Goal: Navigation & Orientation: Find specific page/section

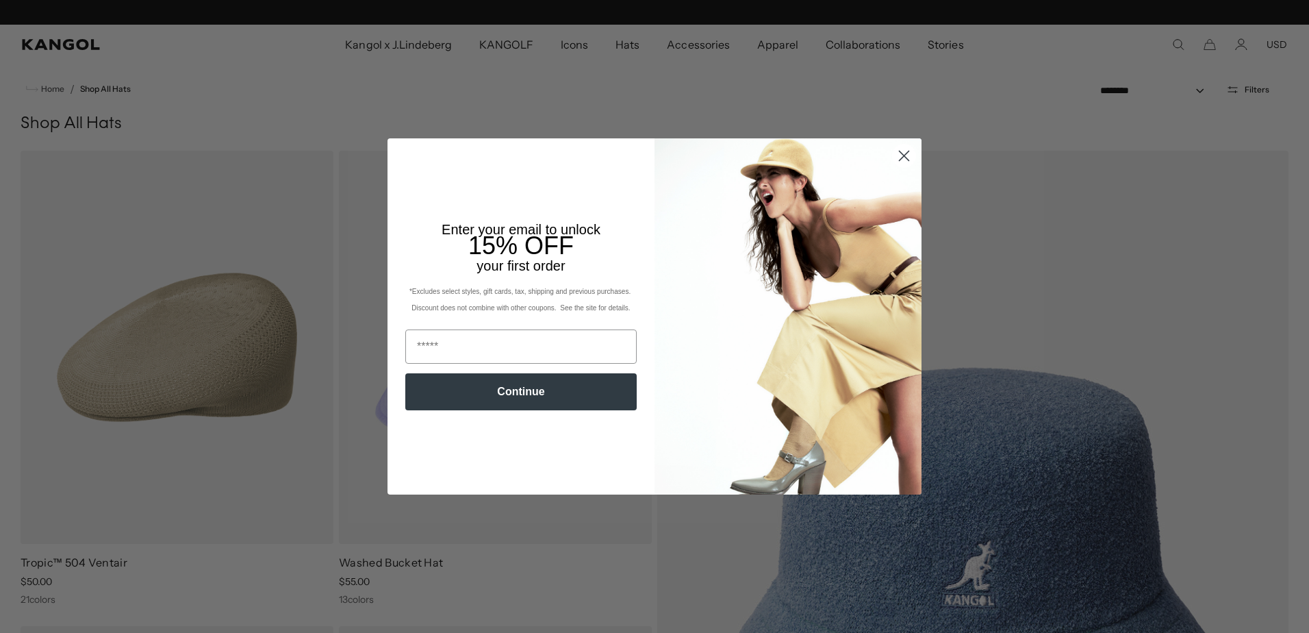
click at [902, 155] on circle "Close dialog" at bounding box center [904, 155] width 23 height 23
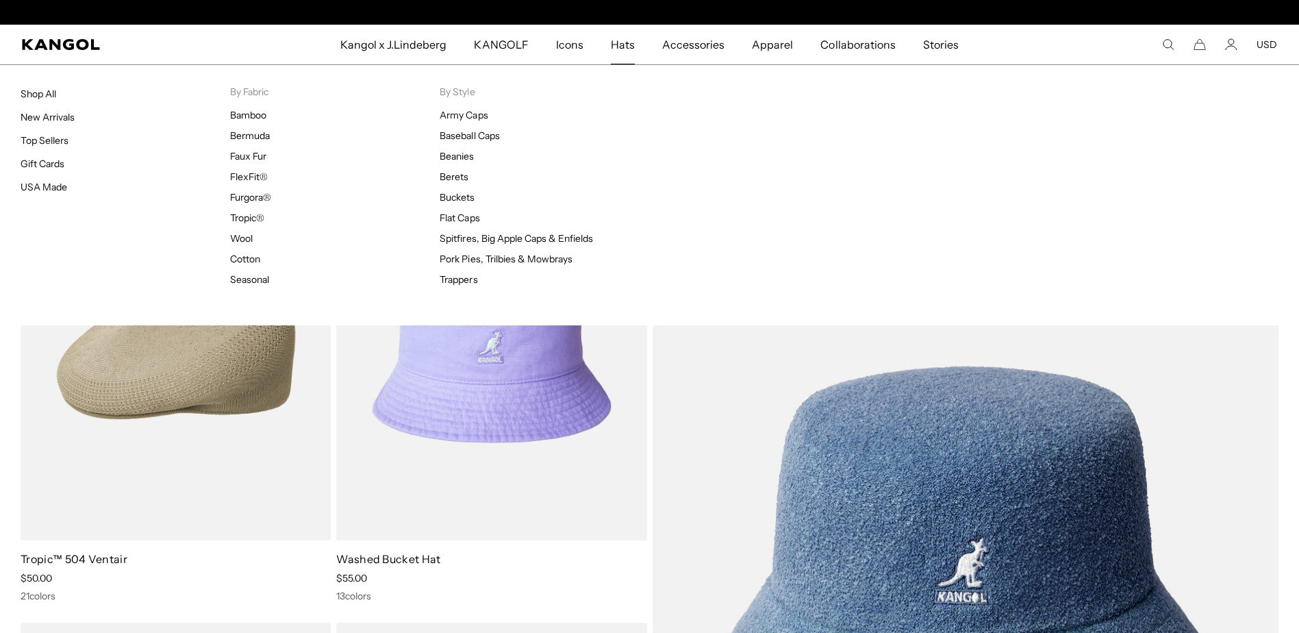
scroll to position [0, 282]
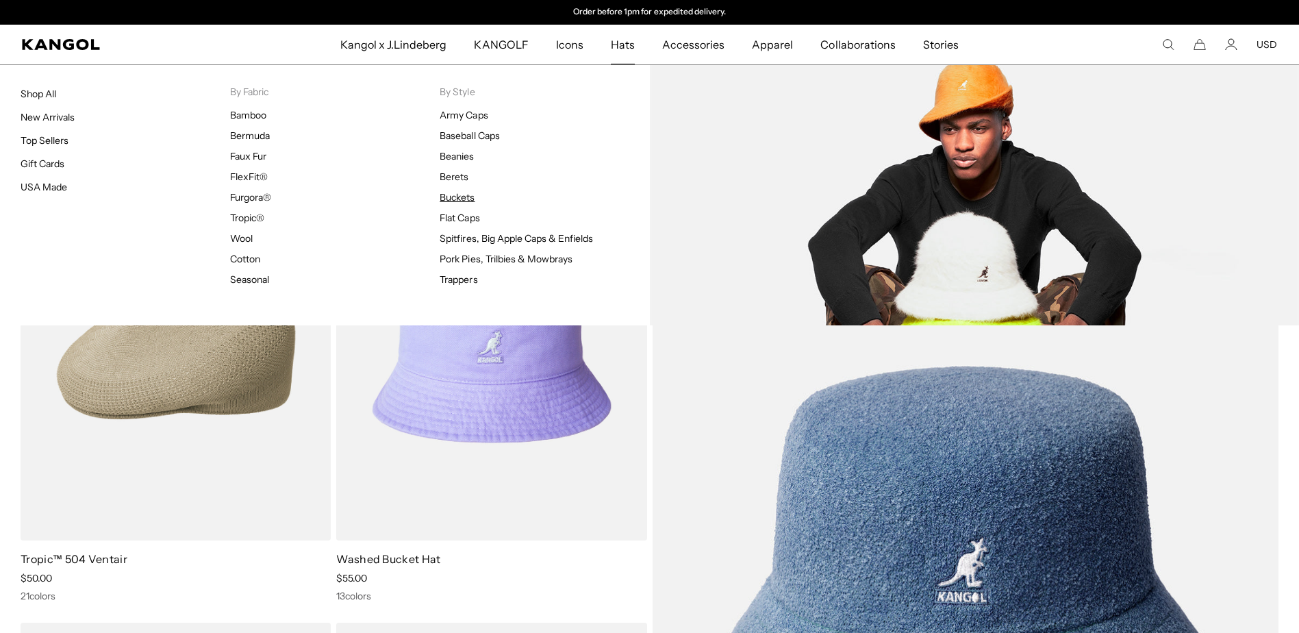
click at [461, 196] on link "Buckets" at bounding box center [457, 197] width 35 height 12
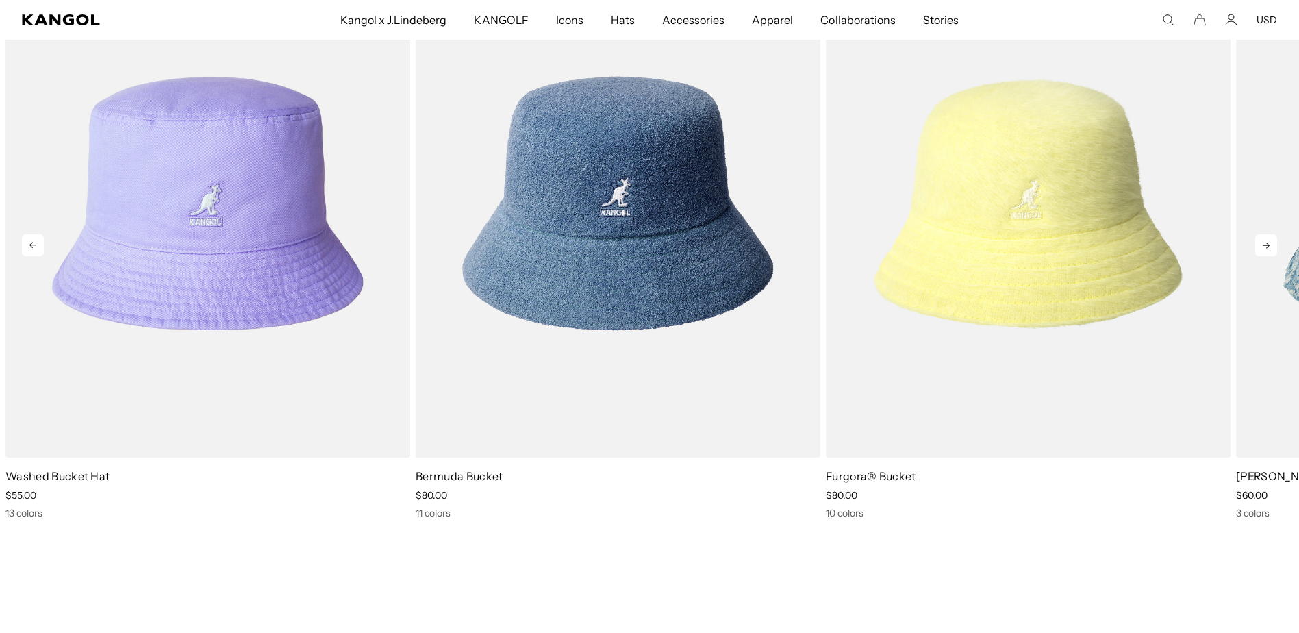
click at [1260, 243] on icon at bounding box center [1266, 245] width 22 height 22
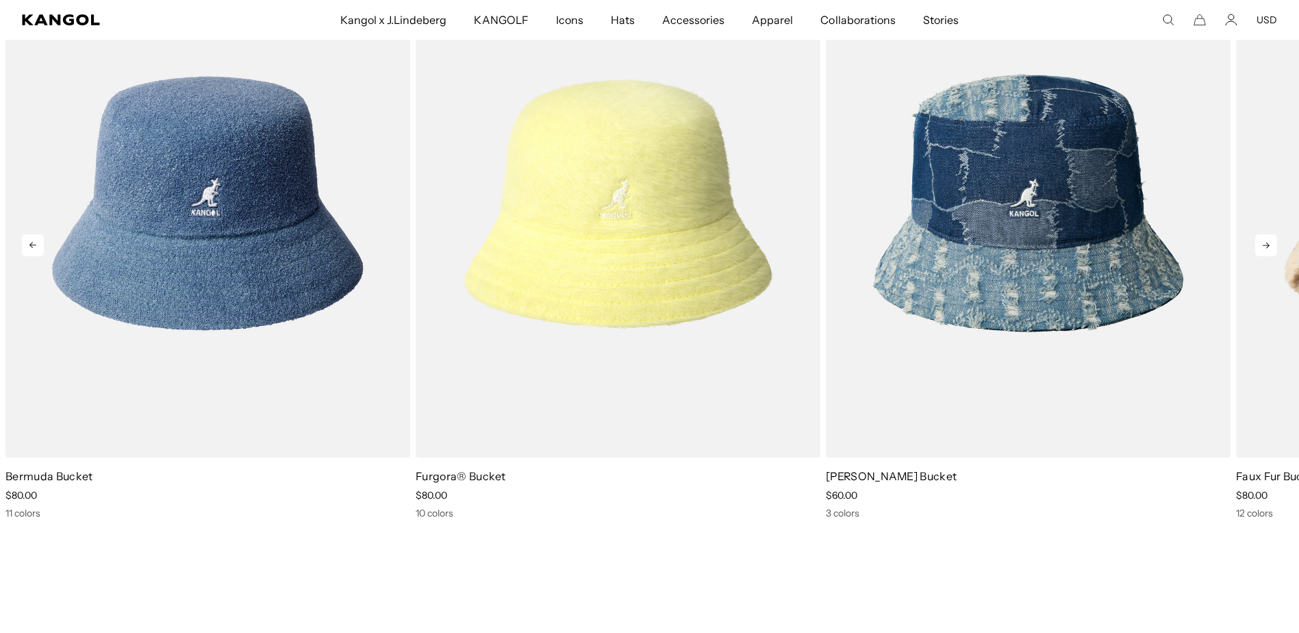
click at [1260, 243] on icon at bounding box center [1266, 245] width 22 height 22
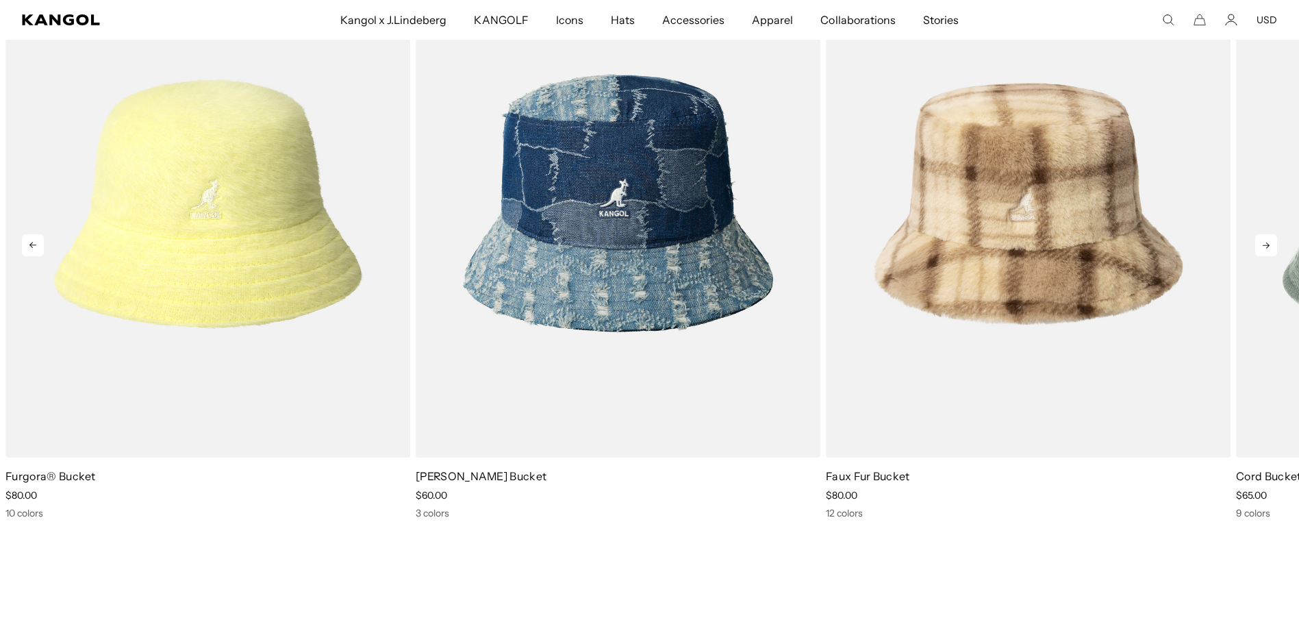
click at [1260, 243] on icon at bounding box center [1266, 245] width 22 height 22
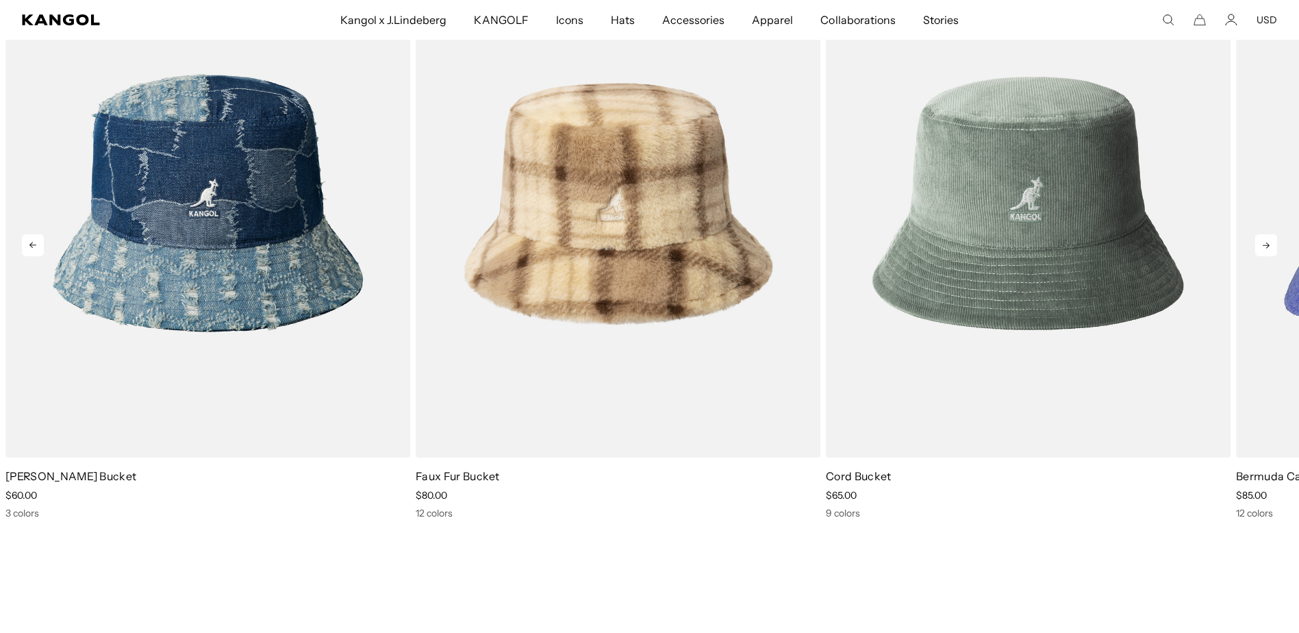
click at [1260, 243] on icon at bounding box center [1266, 245] width 22 height 22
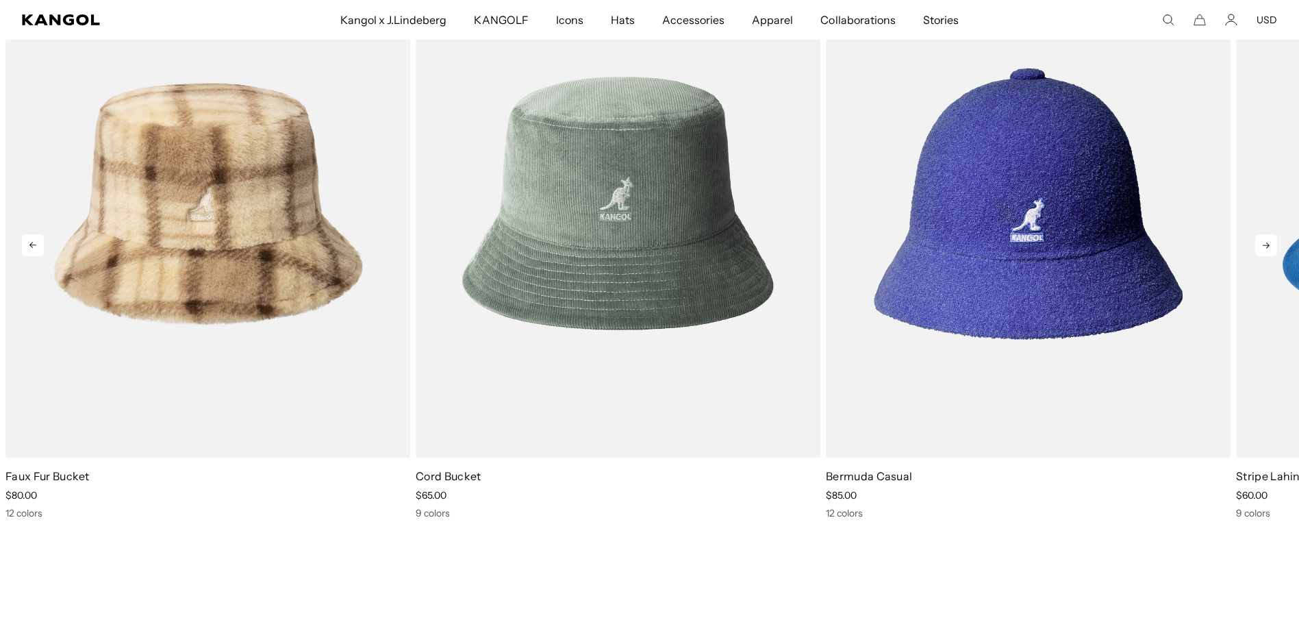
click at [1261, 238] on icon at bounding box center [1266, 245] width 22 height 22
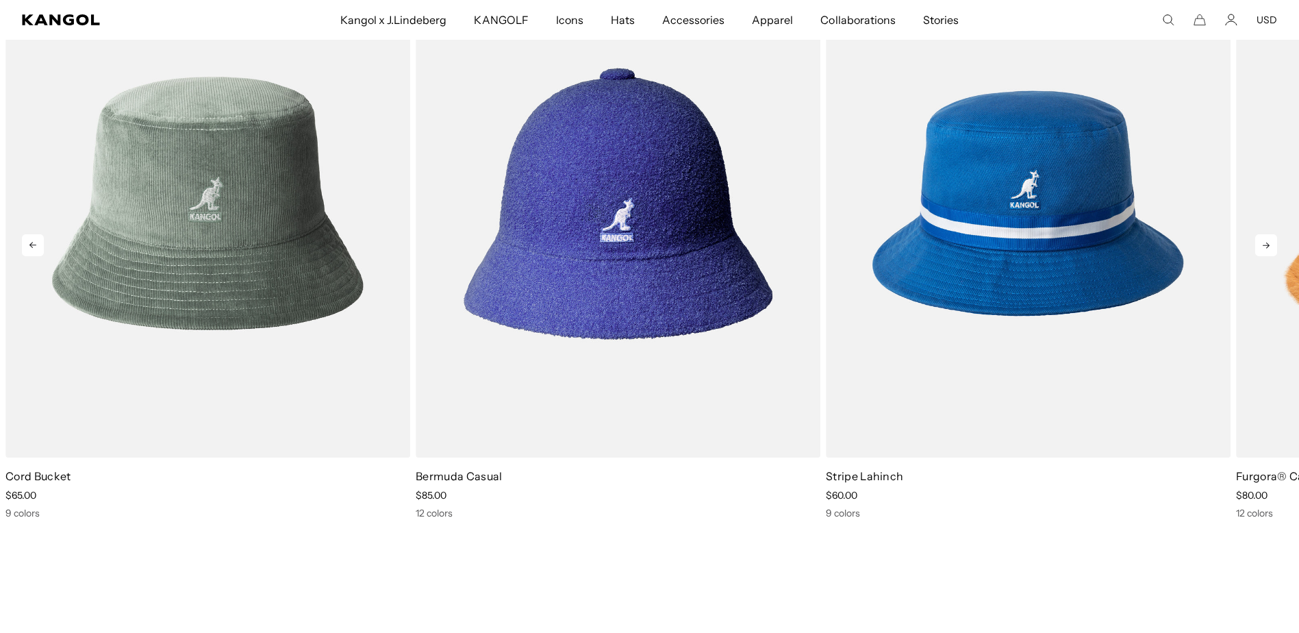
click at [1265, 244] on icon at bounding box center [1266, 245] width 22 height 22
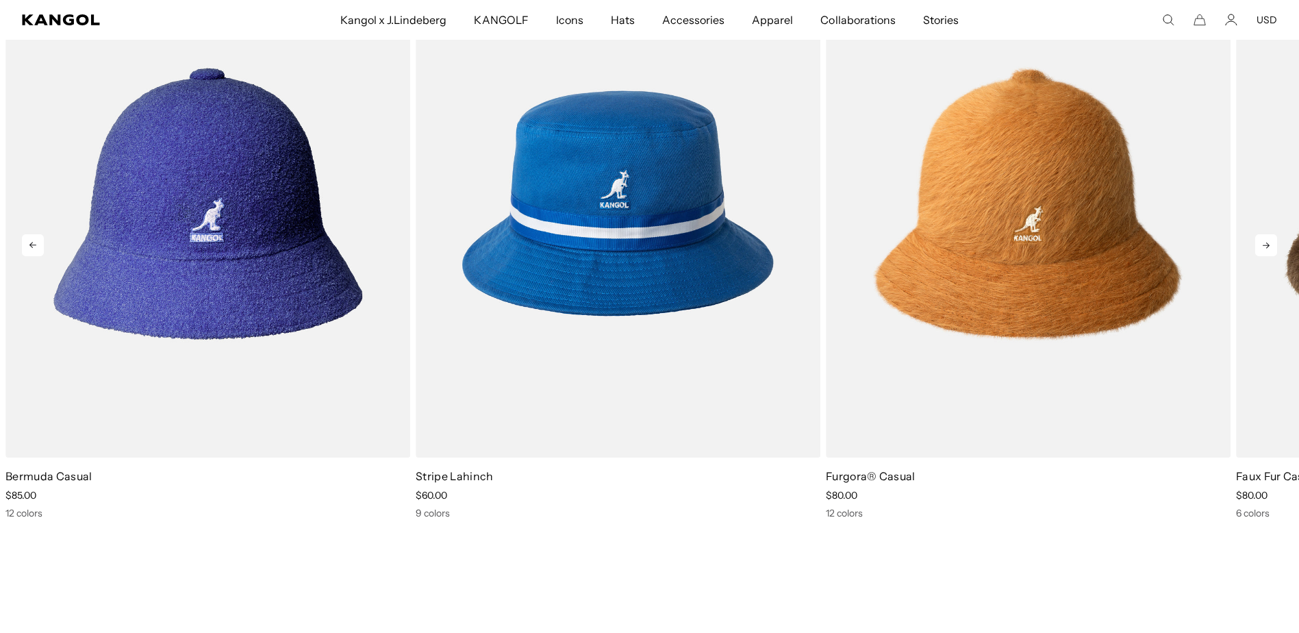
click at [1265, 244] on icon at bounding box center [1266, 245] width 22 height 22
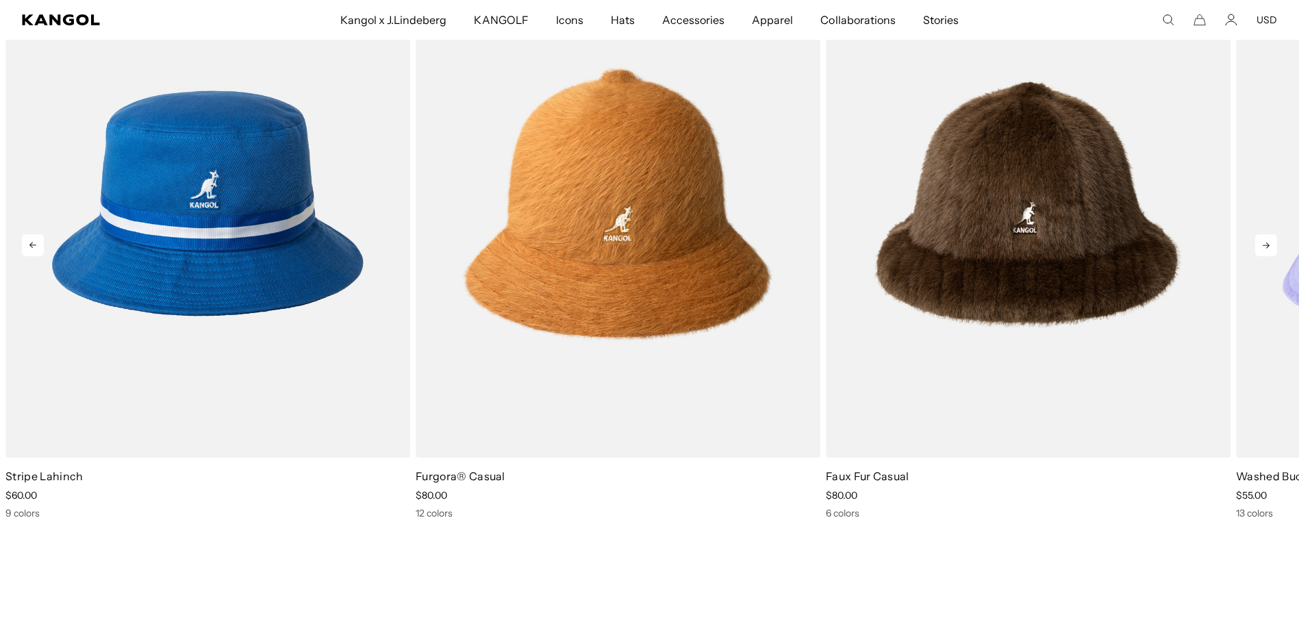
click at [1265, 244] on icon at bounding box center [1266, 245] width 22 height 22
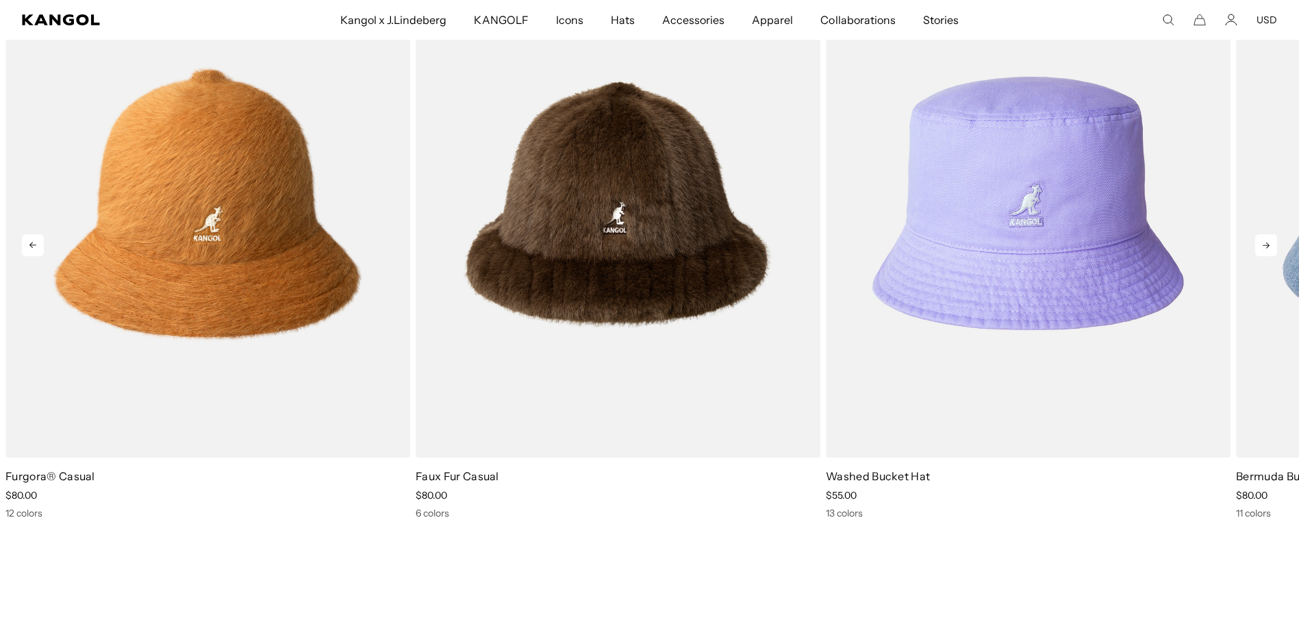
click at [1265, 244] on icon at bounding box center [1266, 245] width 22 height 22
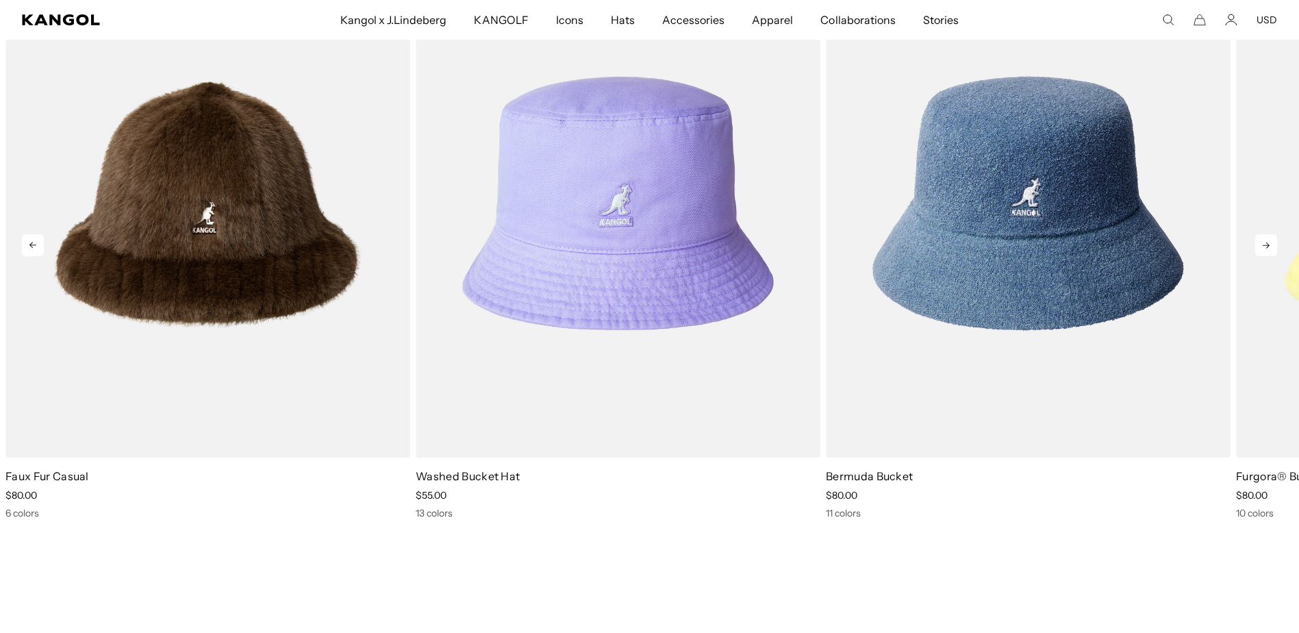
click at [1264, 244] on icon at bounding box center [1266, 245] width 22 height 22
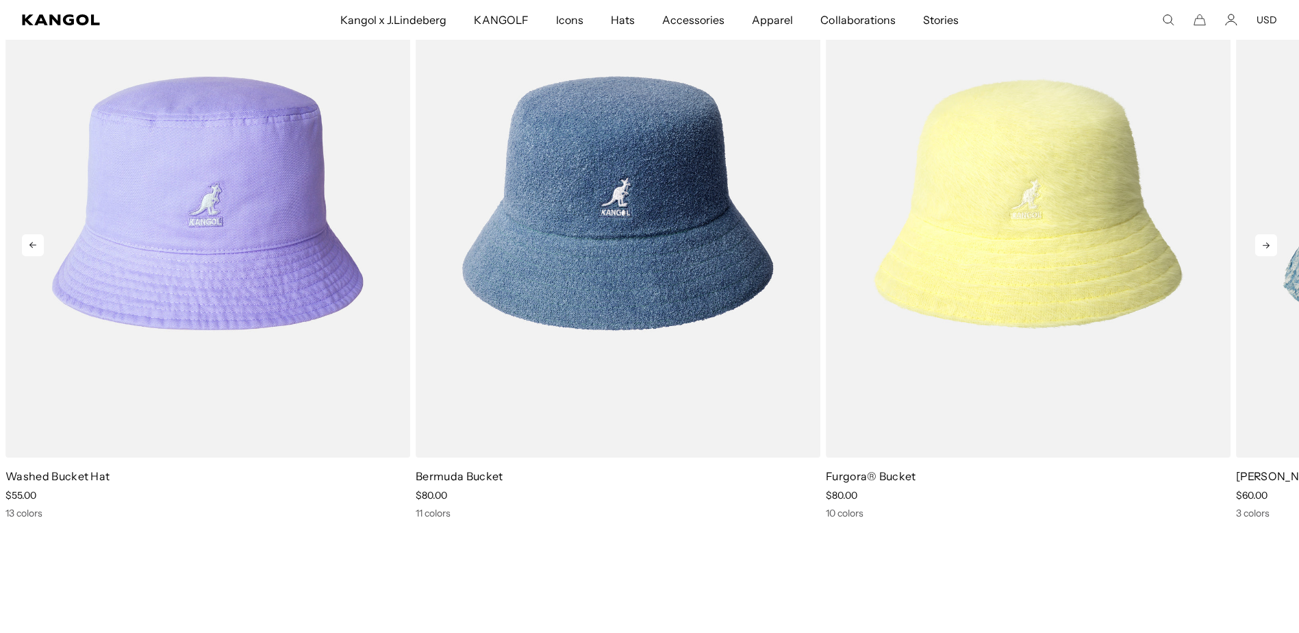
click at [1264, 244] on icon at bounding box center [1266, 245] width 22 height 22
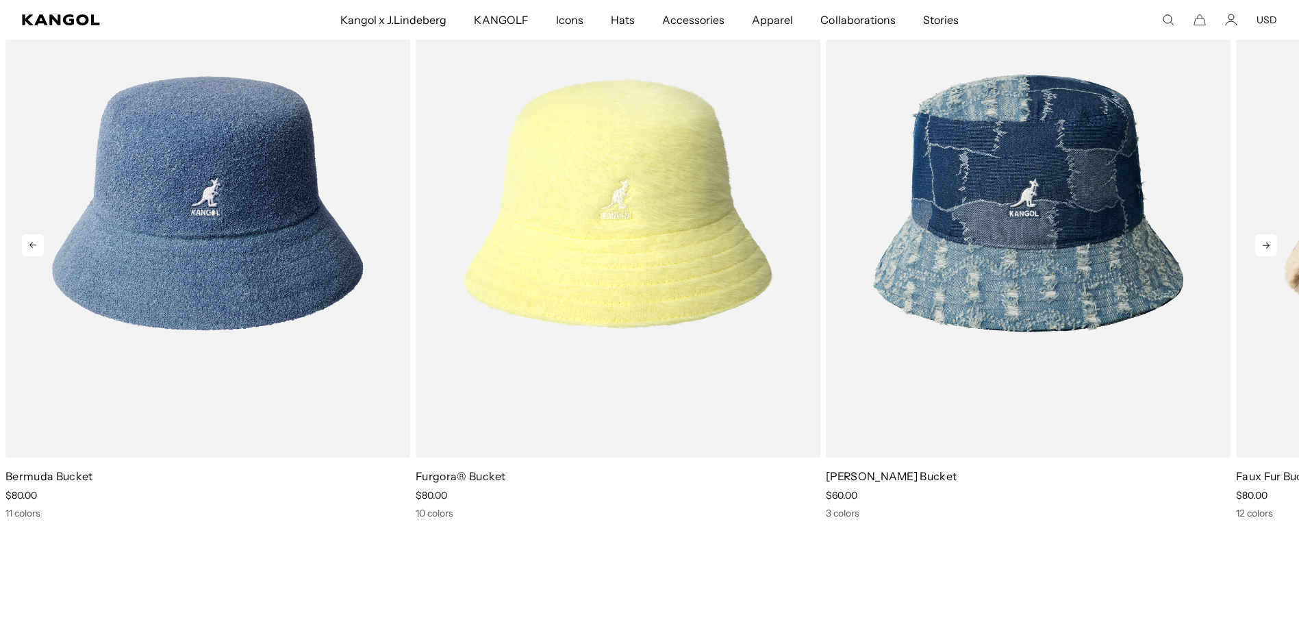
click at [1264, 244] on icon at bounding box center [1266, 245] width 22 height 22
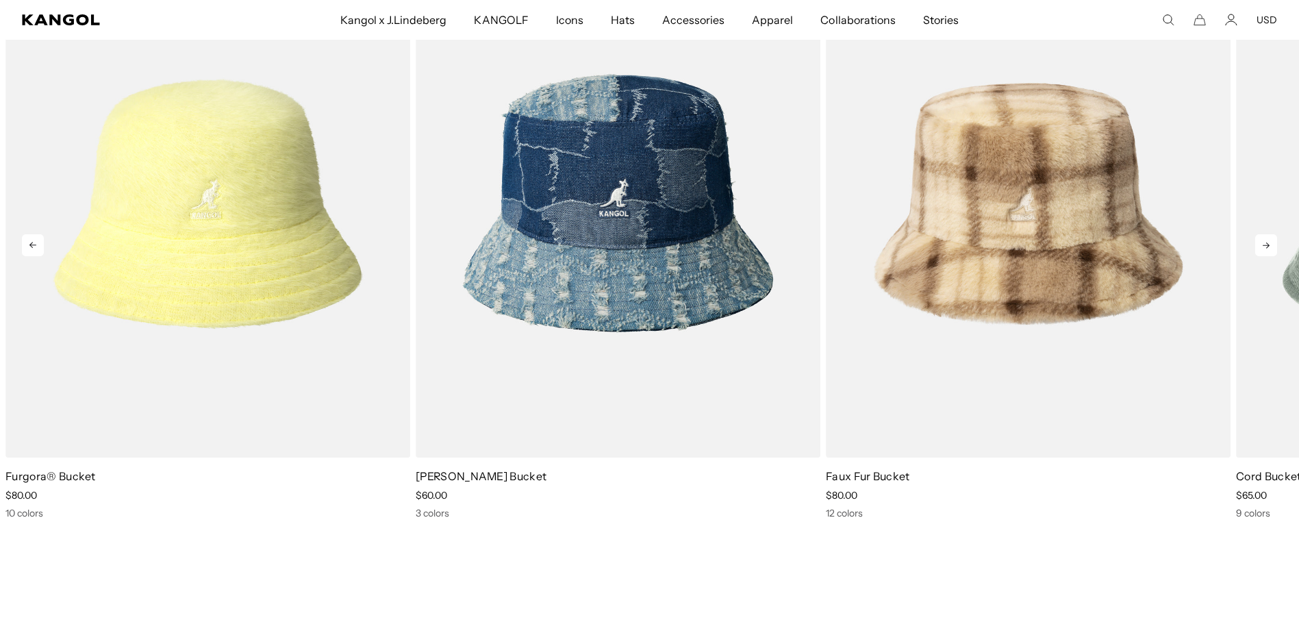
click at [1264, 244] on icon at bounding box center [1266, 245] width 22 height 22
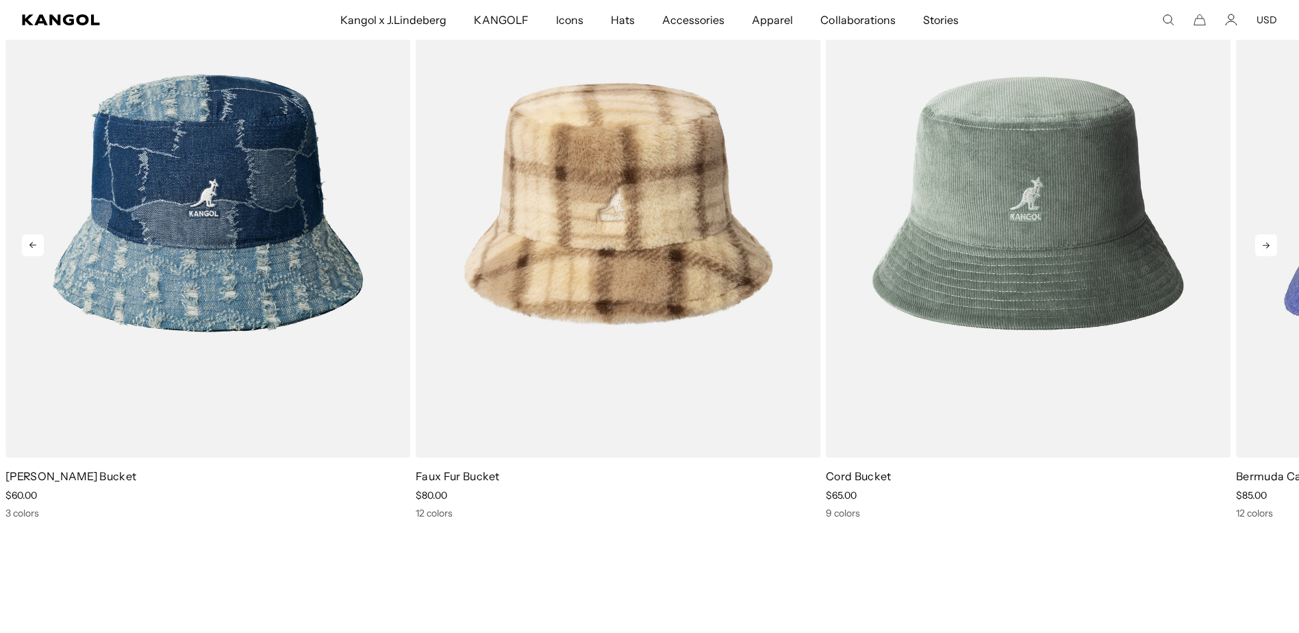
click at [1264, 244] on icon at bounding box center [1266, 245] width 22 height 22
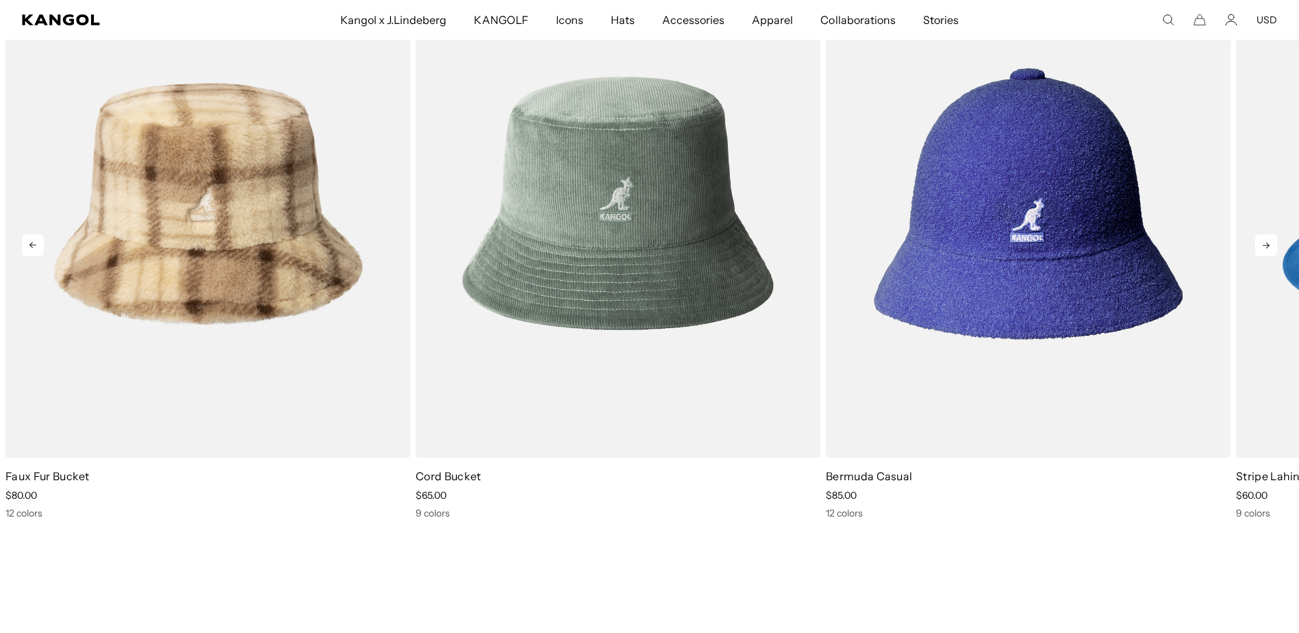
click at [1264, 244] on icon at bounding box center [1266, 245] width 22 height 22
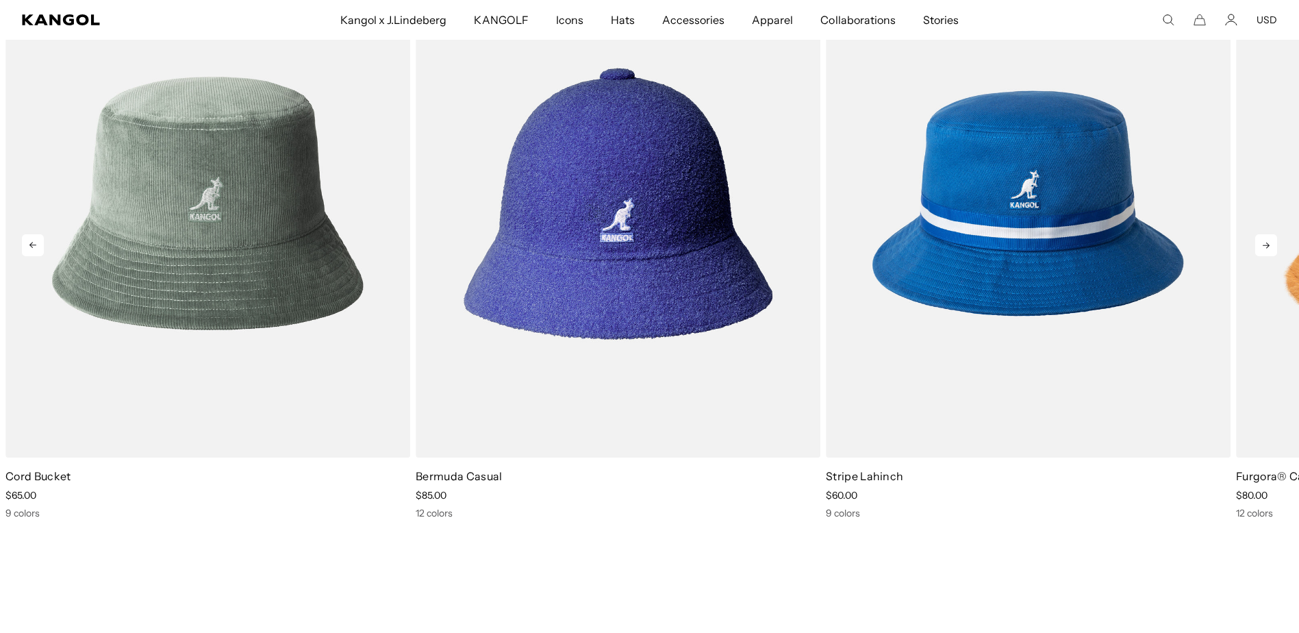
click at [1264, 244] on icon at bounding box center [1266, 245] width 22 height 22
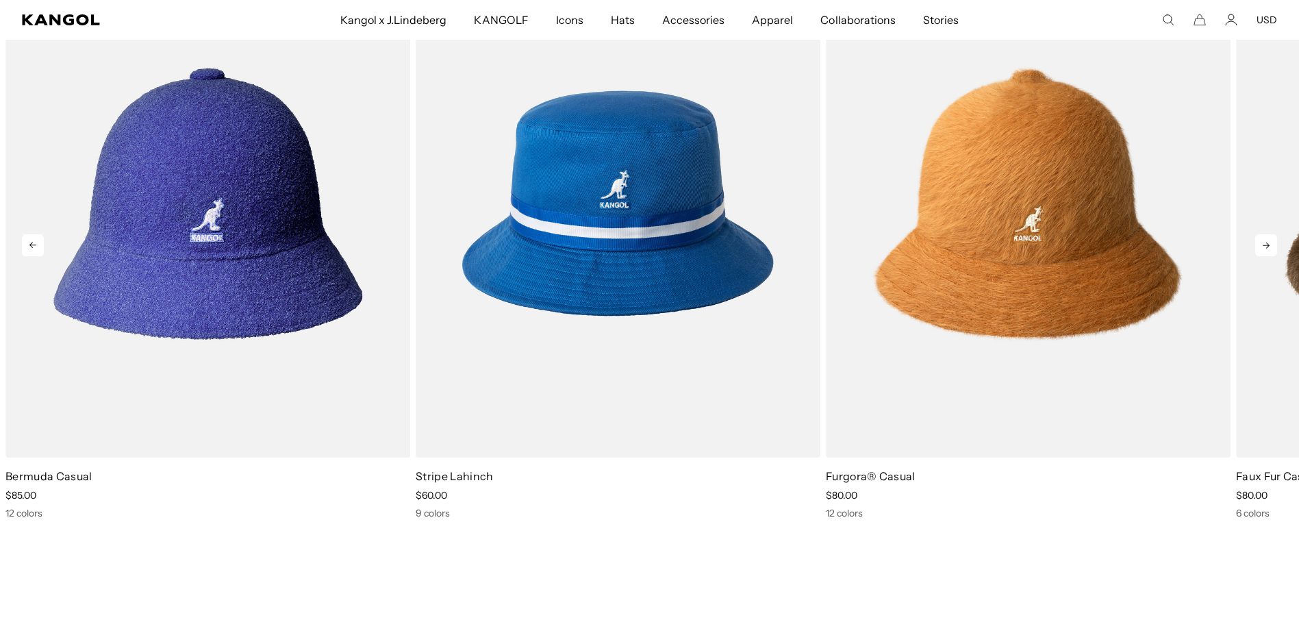
click at [1264, 244] on icon at bounding box center [1266, 245] width 22 height 22
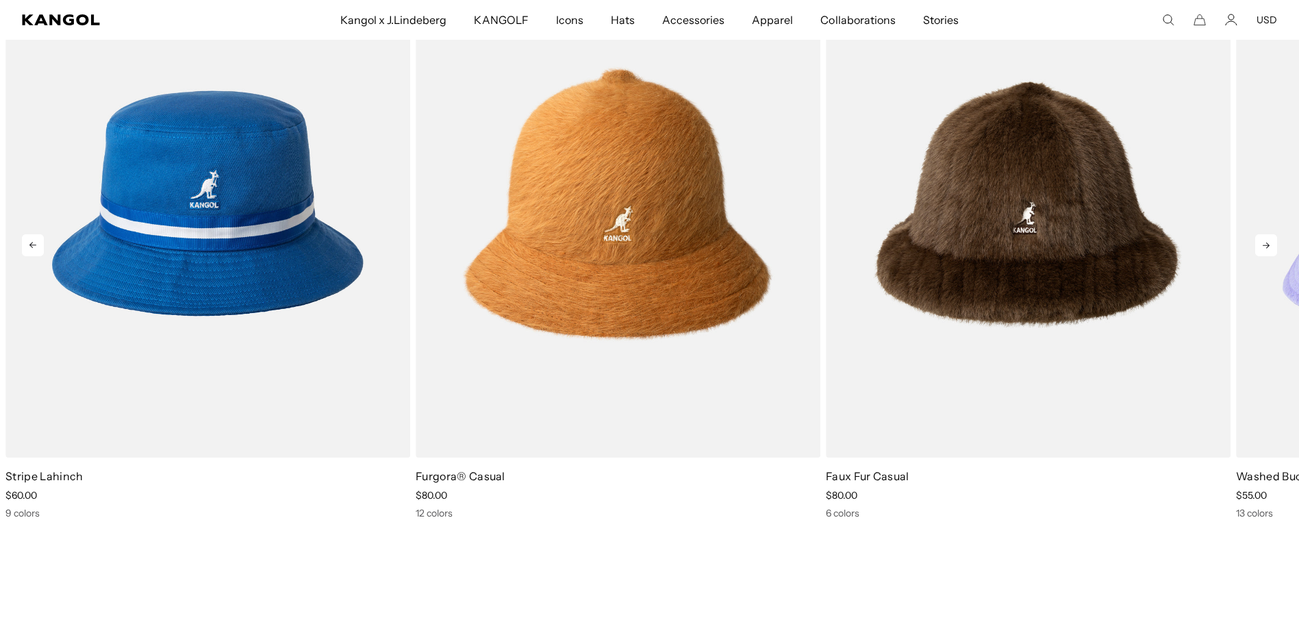
click at [1264, 244] on icon at bounding box center [1266, 245] width 22 height 22
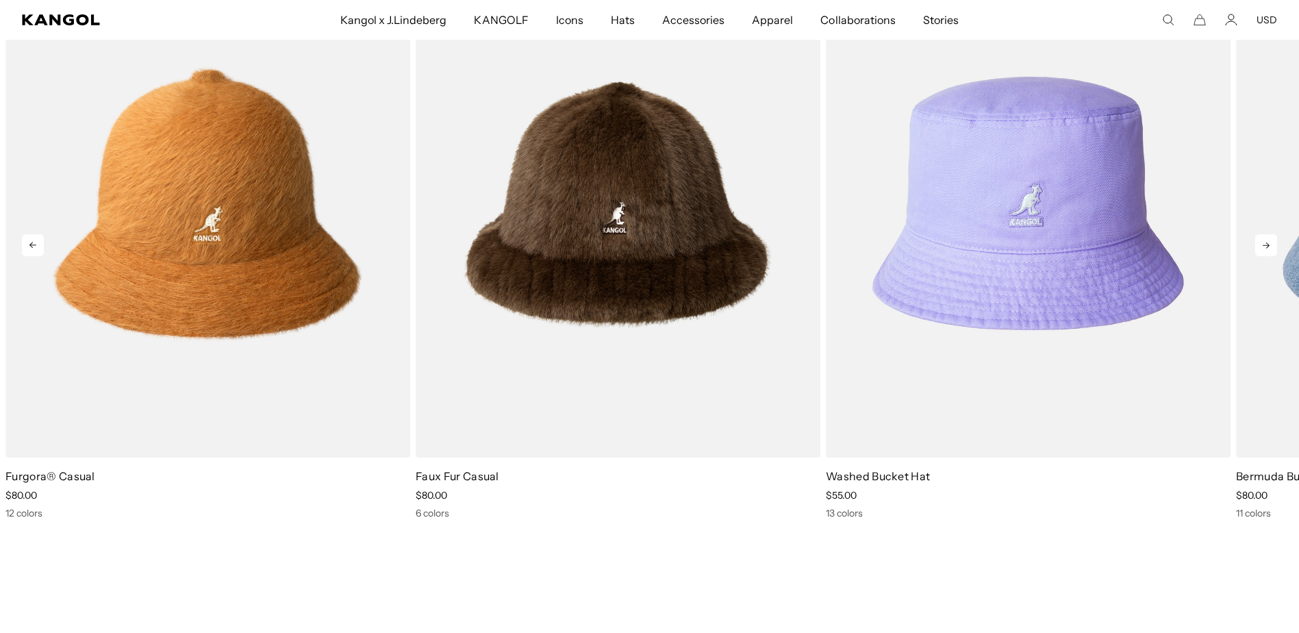
click at [1264, 244] on icon at bounding box center [1266, 245] width 22 height 22
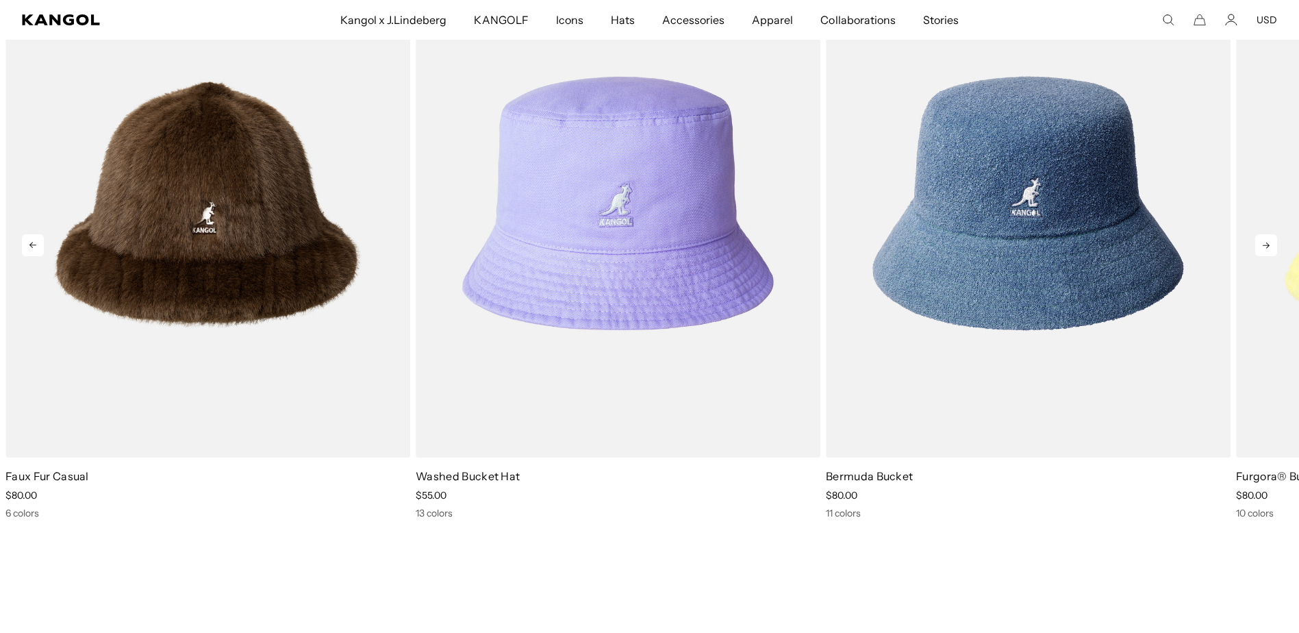
click at [1264, 244] on icon at bounding box center [1266, 245] width 22 height 22
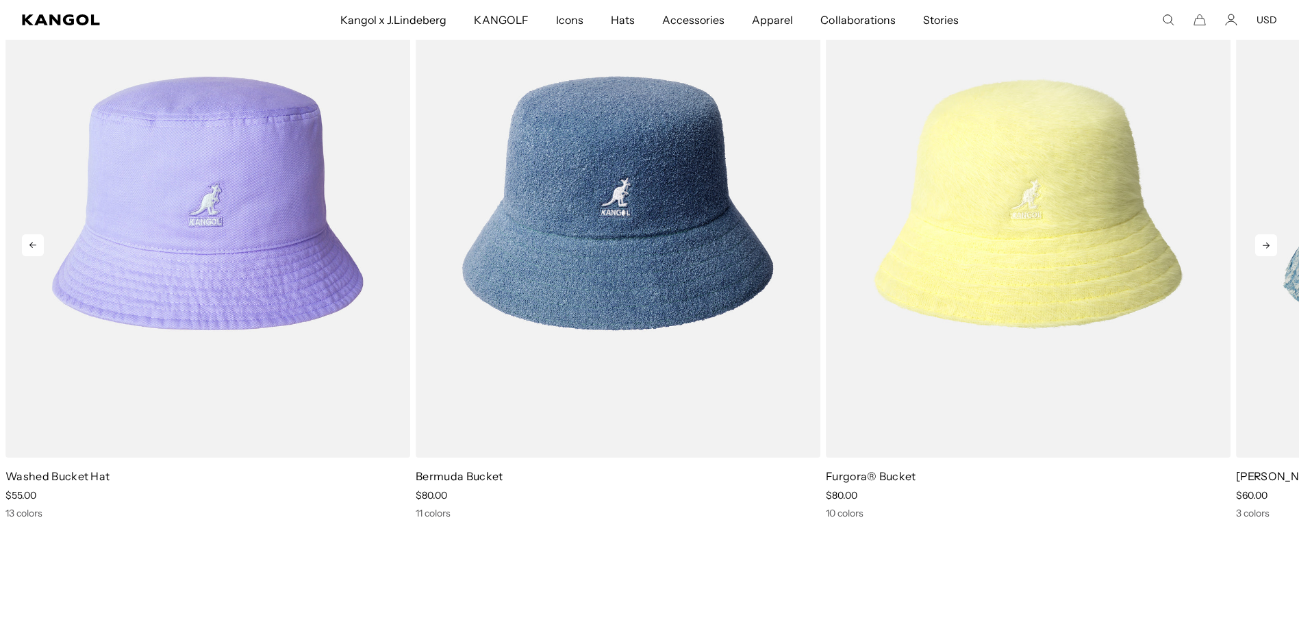
click at [1264, 244] on icon at bounding box center [1266, 245] width 22 height 22
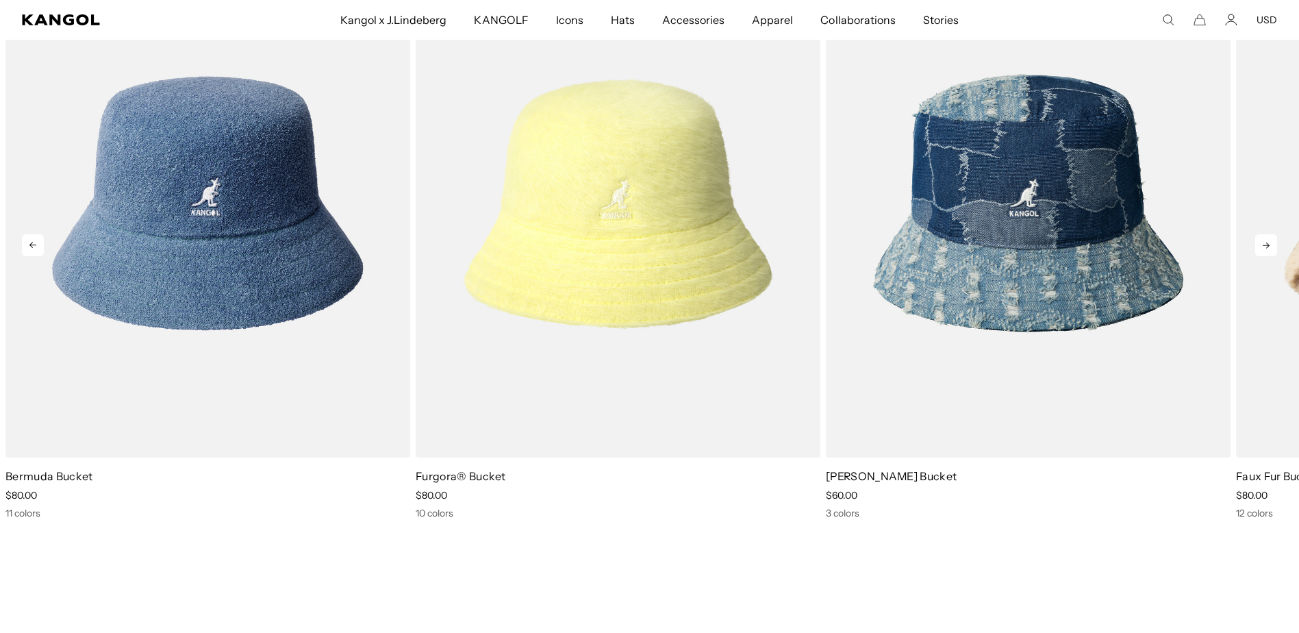
click at [1264, 244] on icon at bounding box center [1266, 245] width 22 height 22
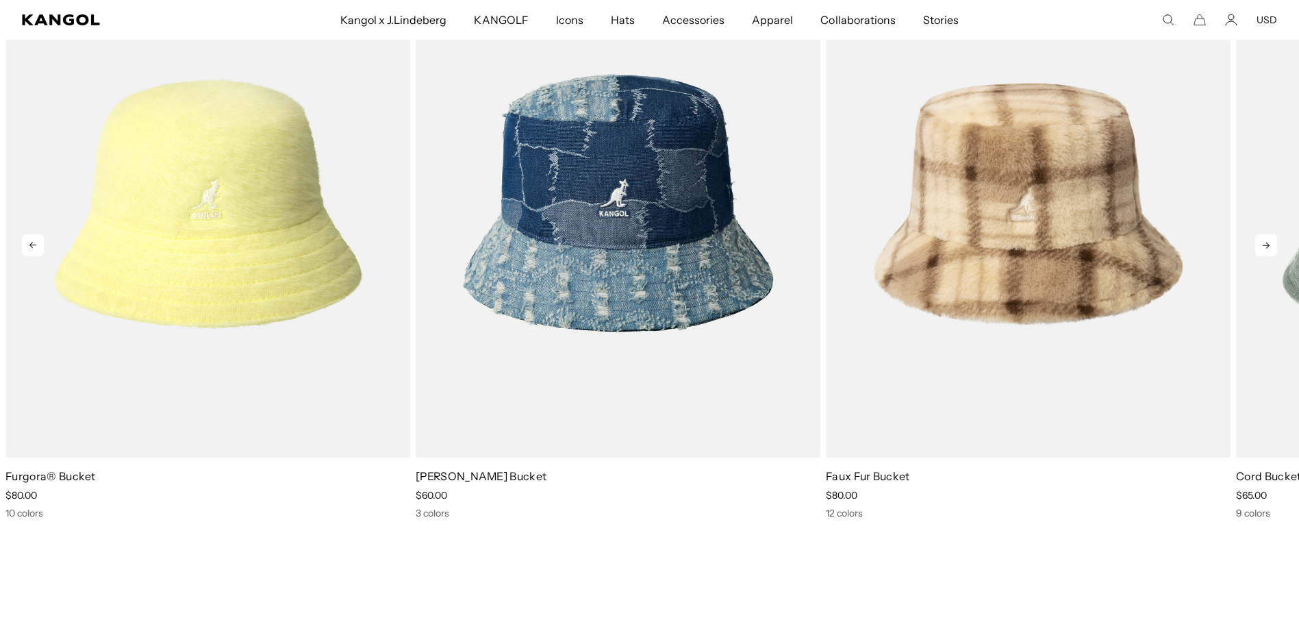
click at [1264, 244] on icon at bounding box center [1266, 245] width 22 height 22
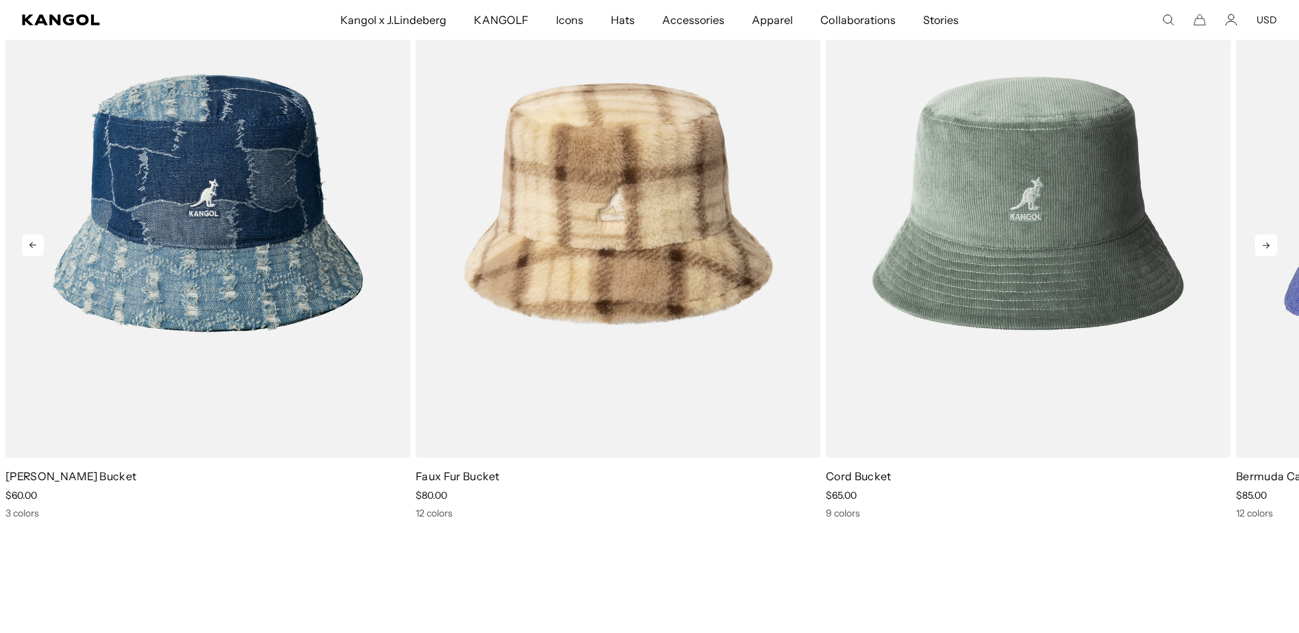
click at [1264, 244] on icon at bounding box center [1266, 245] width 22 height 22
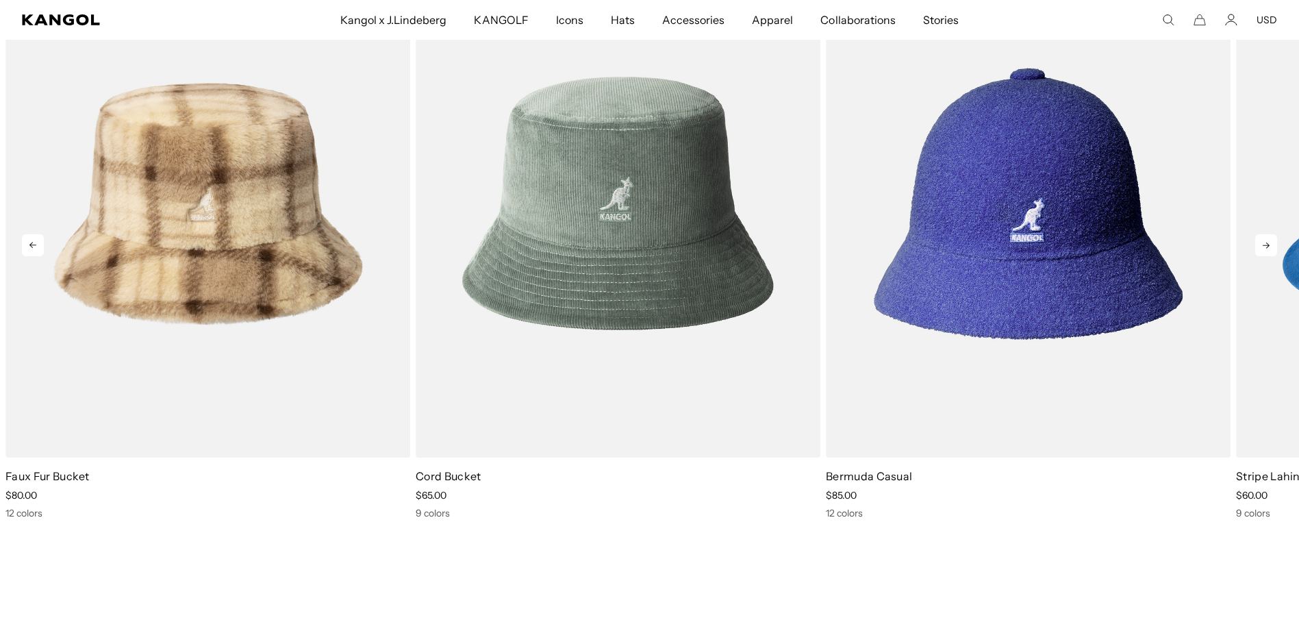
click at [1264, 244] on icon at bounding box center [1266, 245] width 22 height 22
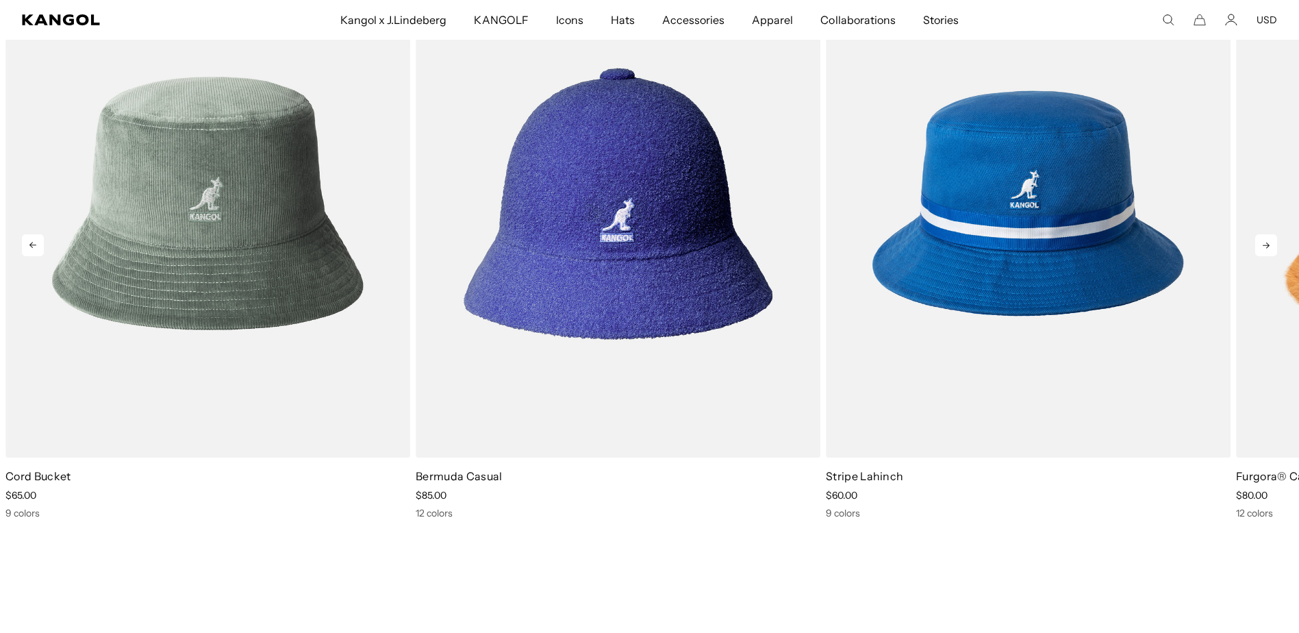
click at [1264, 244] on icon at bounding box center [1266, 245] width 22 height 22
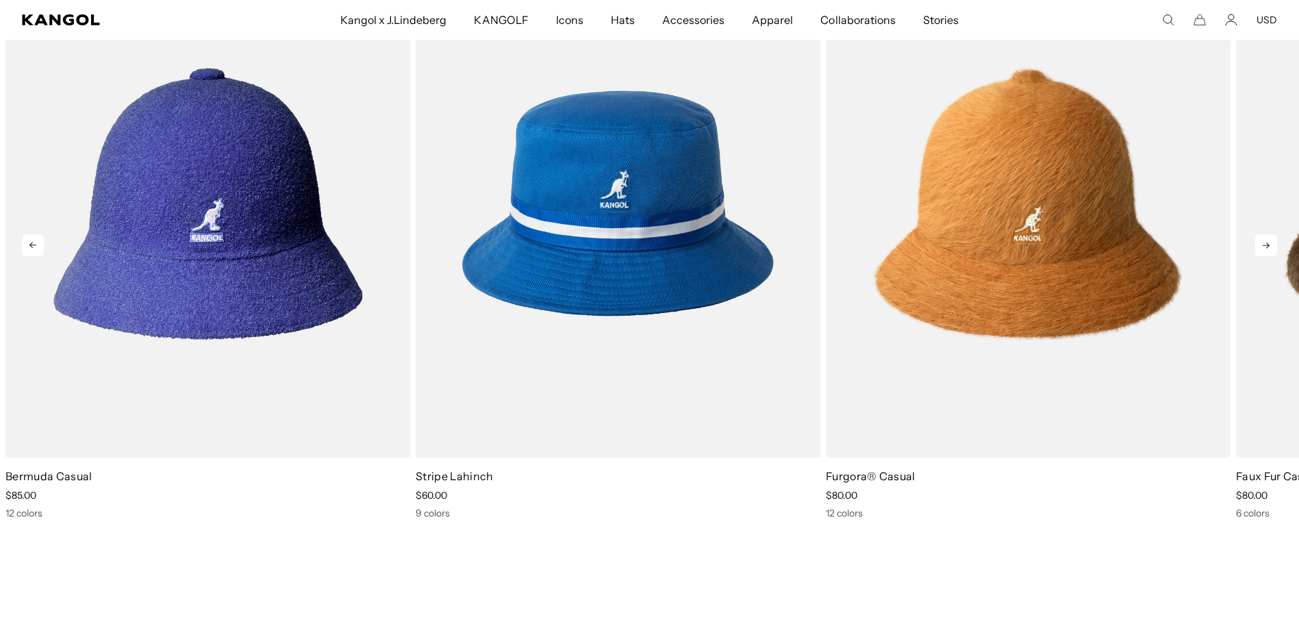
click at [1264, 244] on icon at bounding box center [1266, 245] width 22 height 22
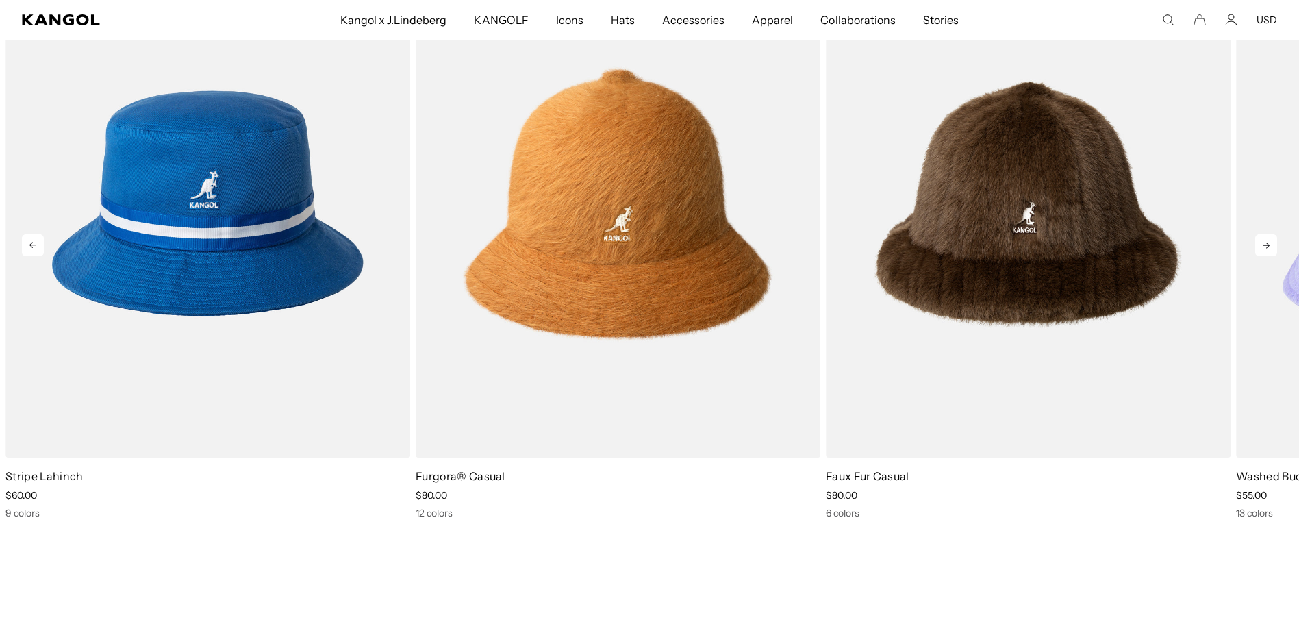
click at [1264, 244] on icon at bounding box center [1266, 245] width 22 height 22
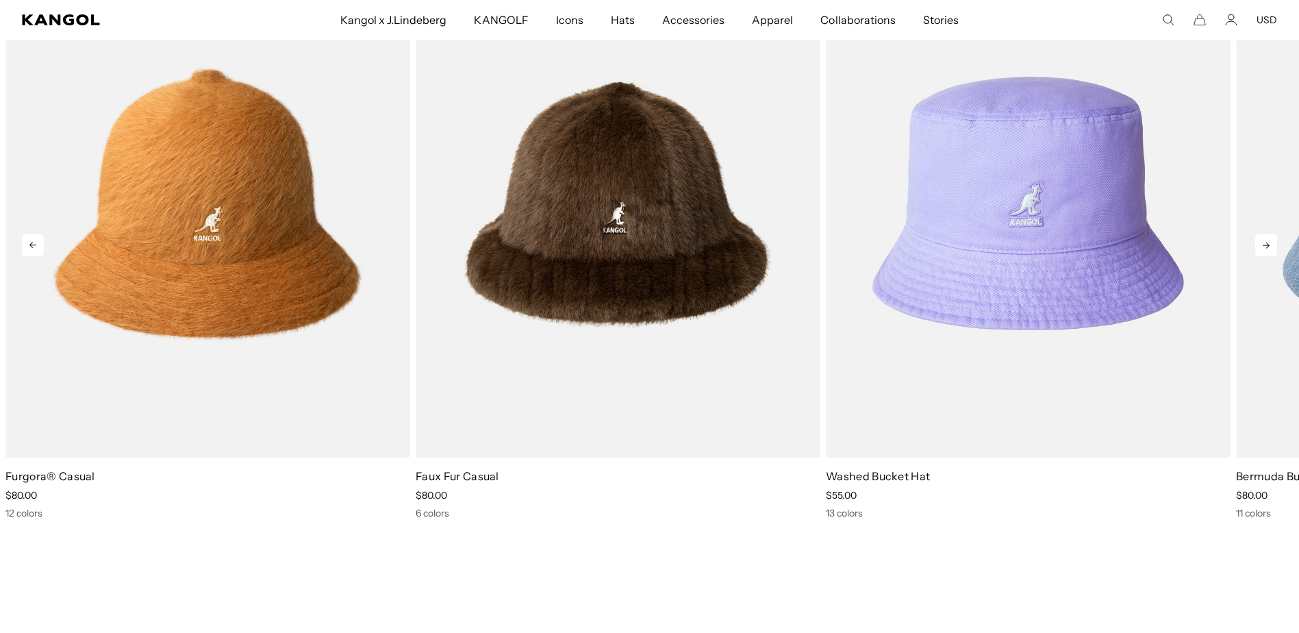
click at [1264, 244] on icon at bounding box center [1266, 245] width 22 height 22
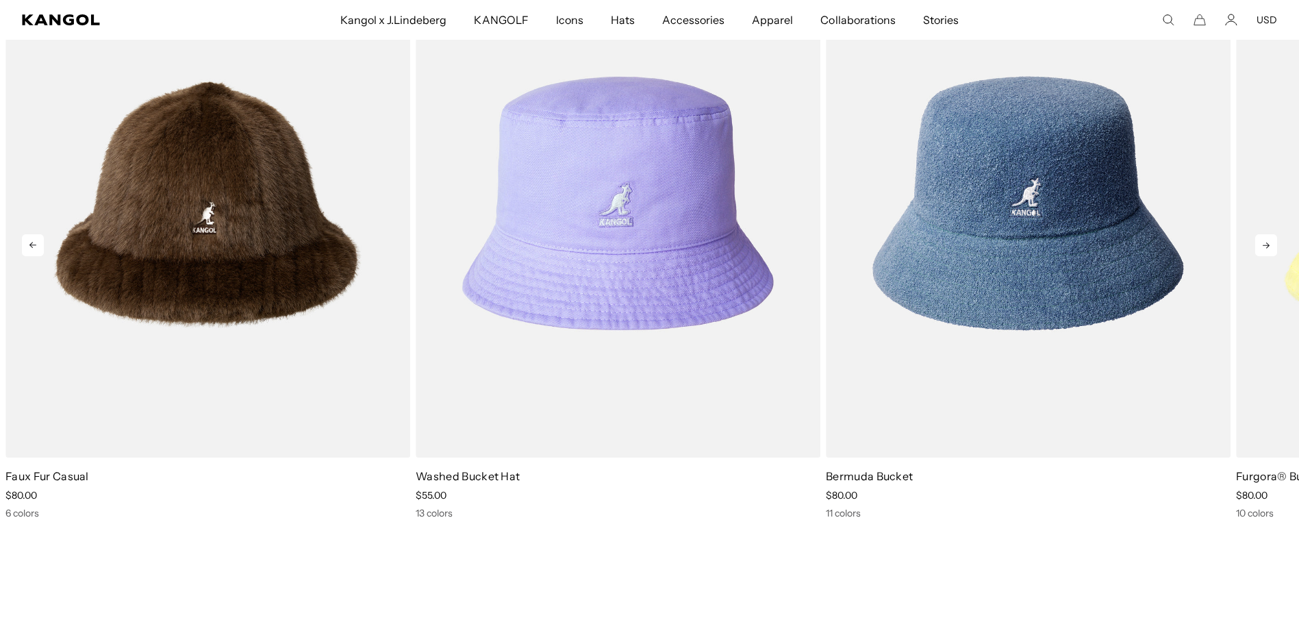
click at [1264, 244] on icon at bounding box center [1266, 245] width 22 height 22
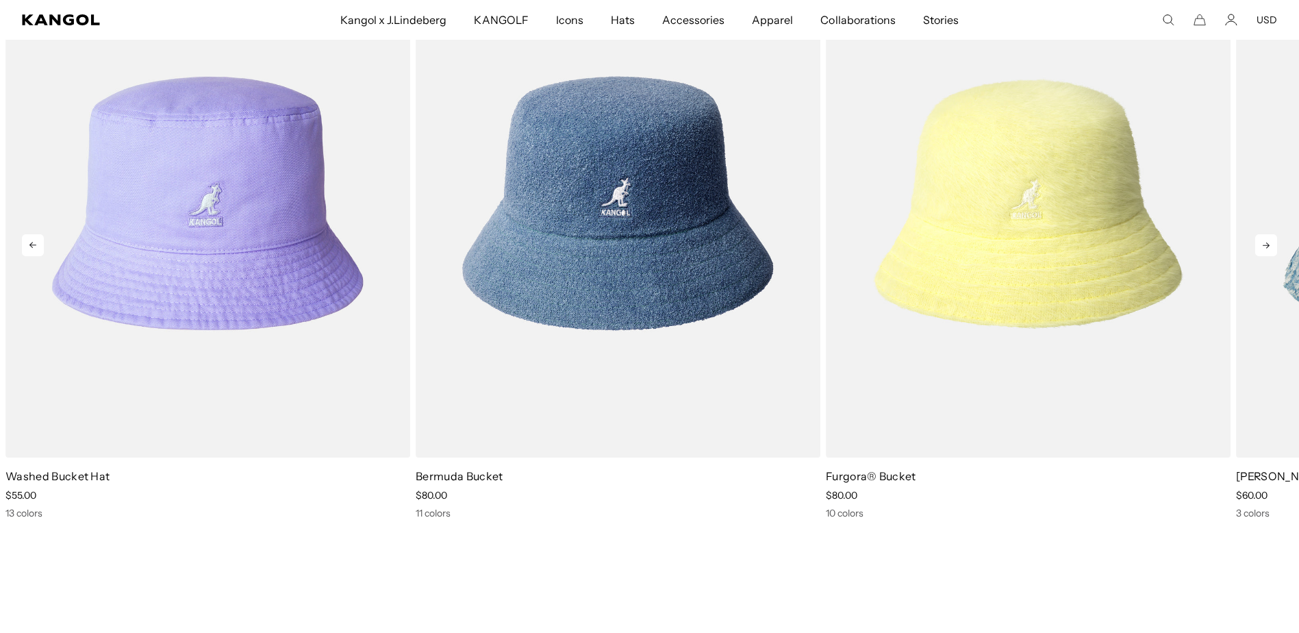
click at [1264, 244] on icon at bounding box center [1266, 245] width 22 height 22
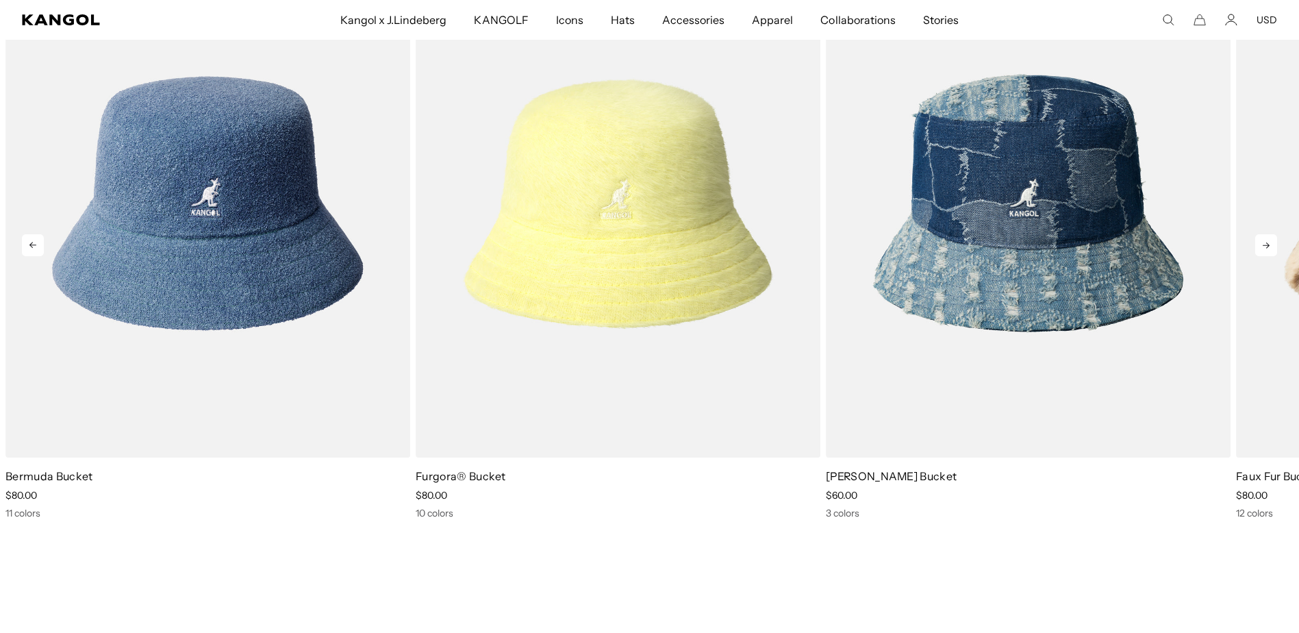
click at [1264, 244] on icon at bounding box center [1266, 245] width 22 height 22
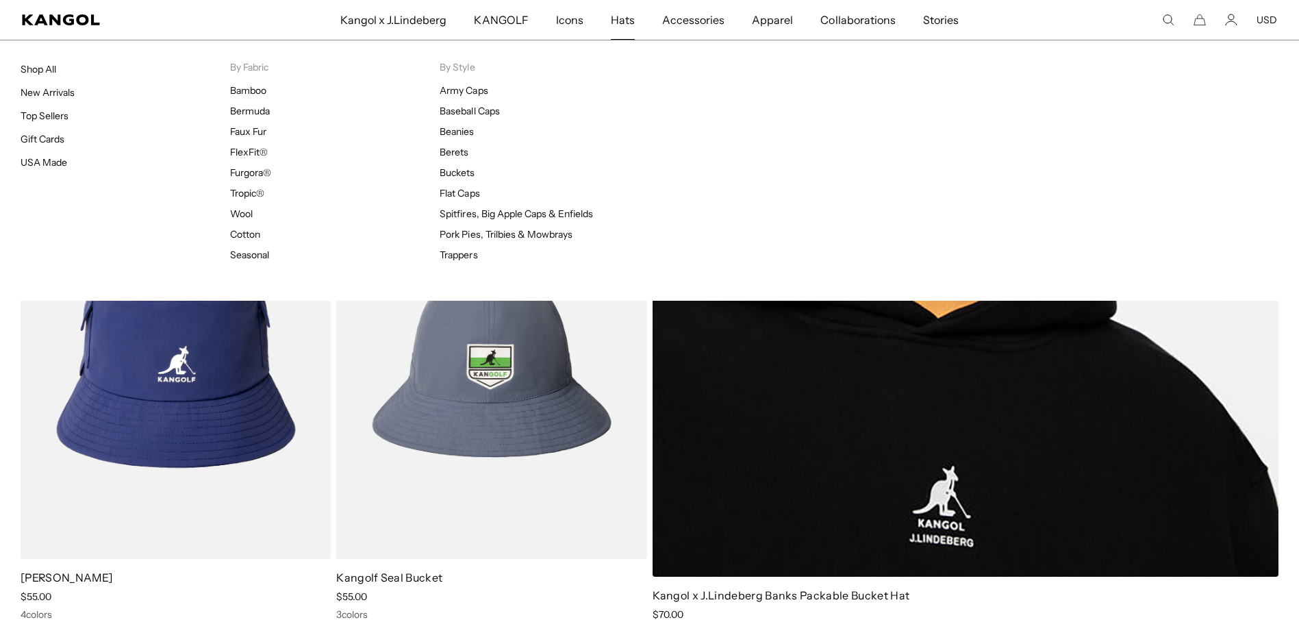
scroll to position [0, 282]
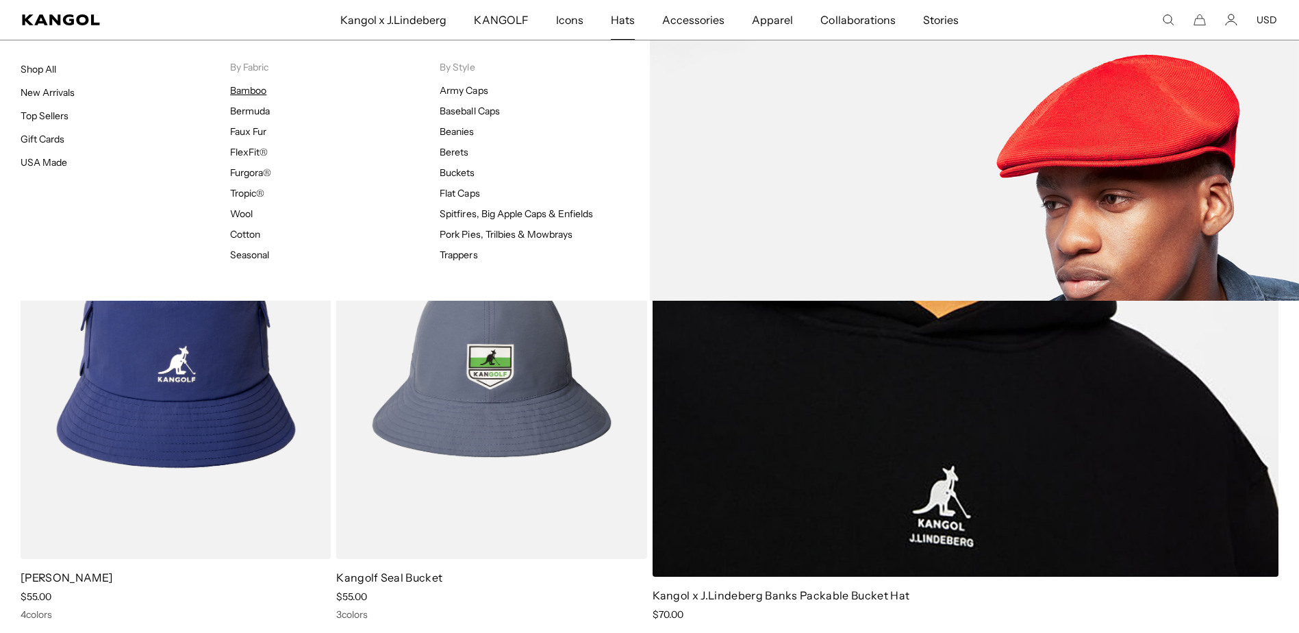
click at [263, 90] on link "Bamboo" at bounding box center [248, 90] width 36 height 12
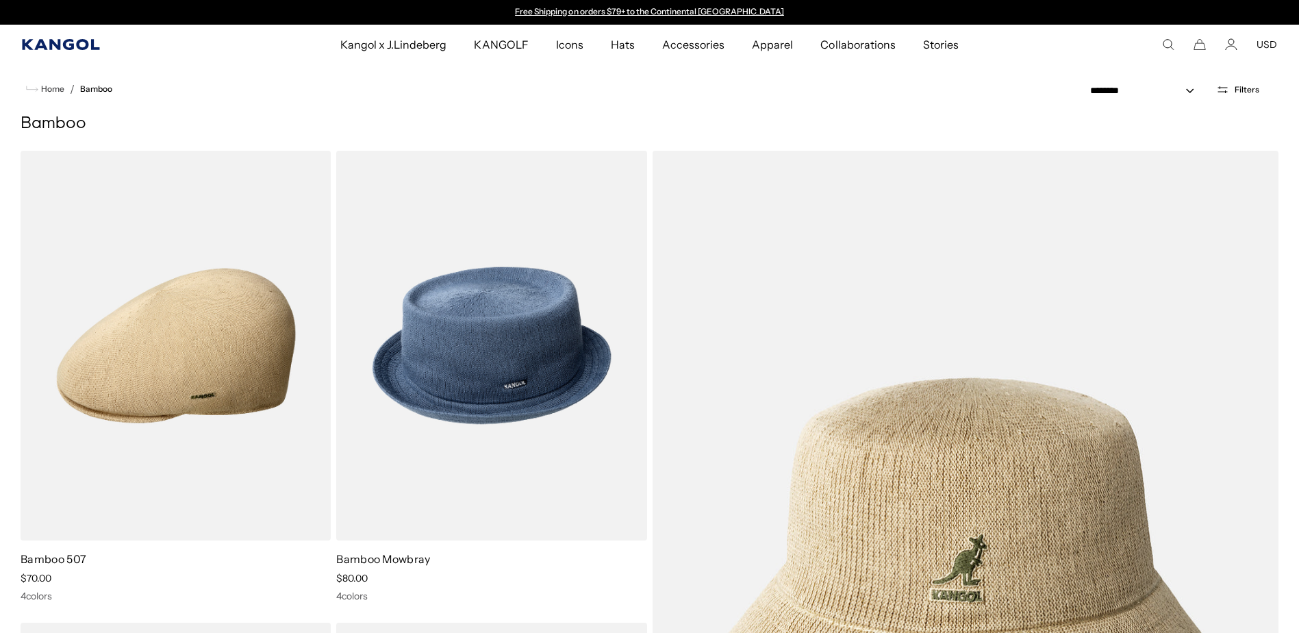
click at [67, 39] on icon "Kangol" at bounding box center [61, 44] width 79 height 11
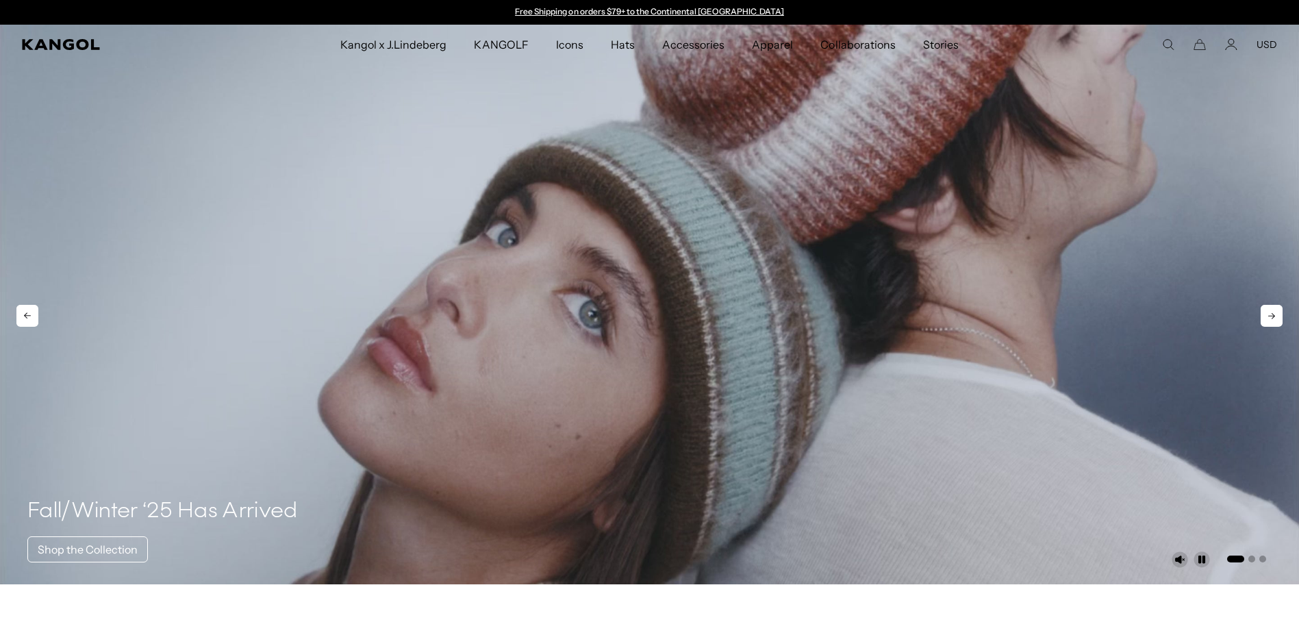
click at [1277, 316] on icon at bounding box center [1271, 316] width 22 height 22
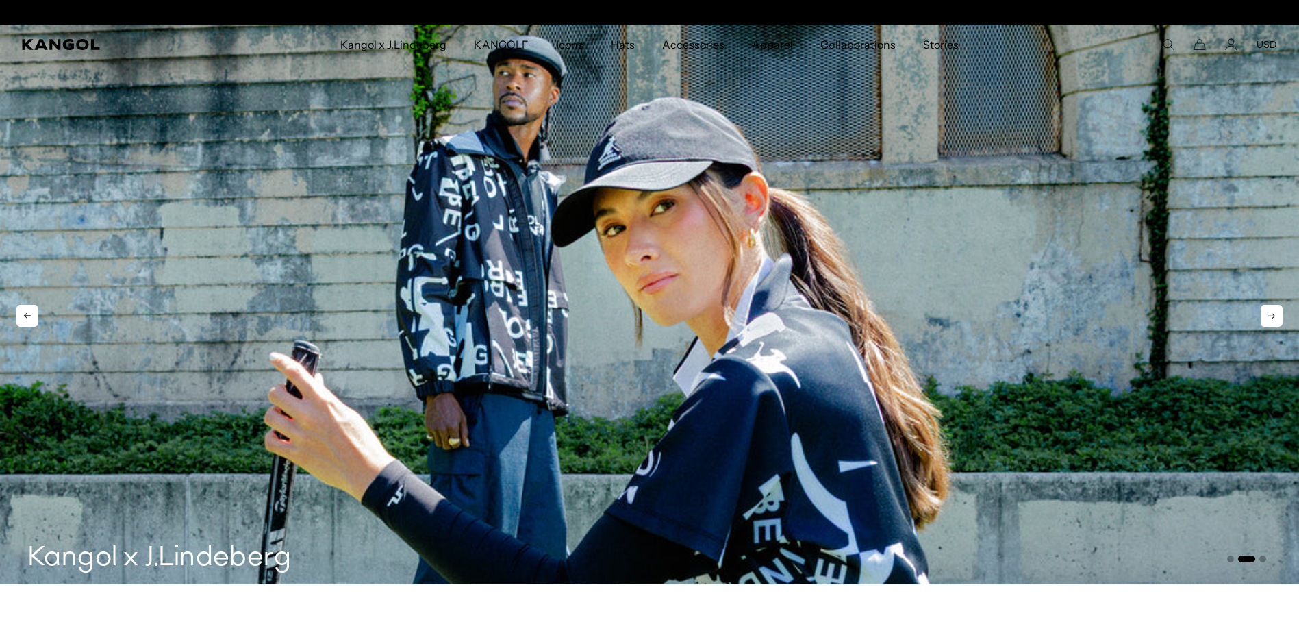
scroll to position [0, 282]
click at [27, 314] on icon at bounding box center [27, 316] width 22 height 22
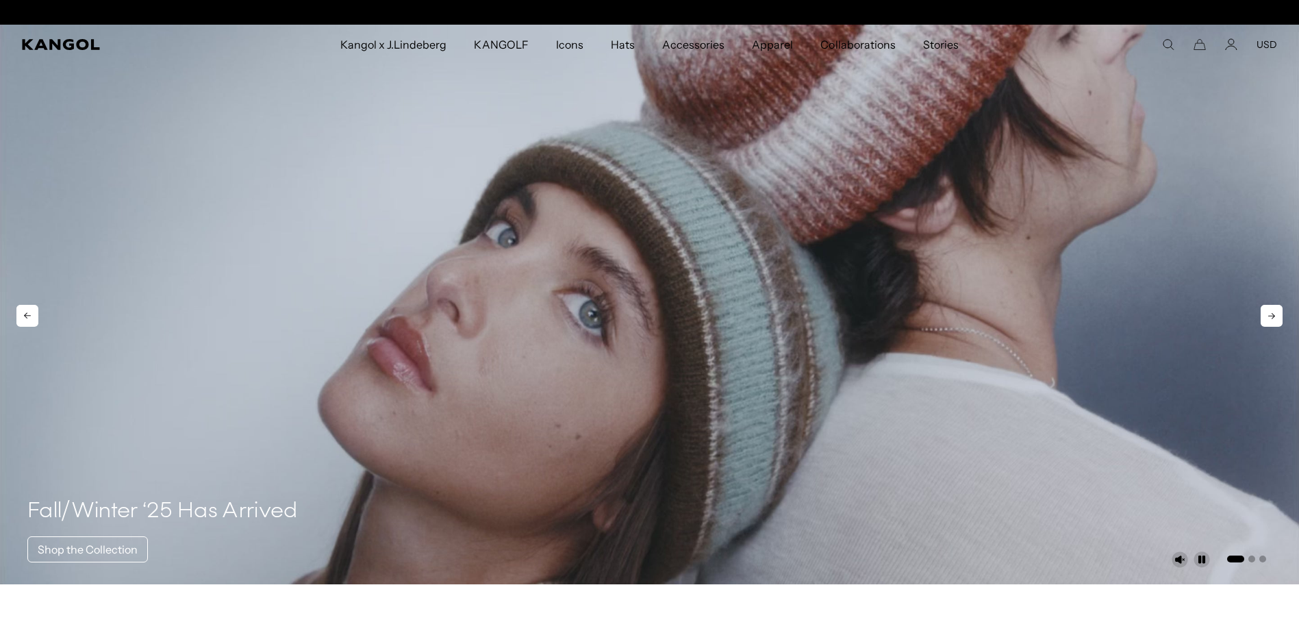
scroll to position [0, 0]
click at [27, 314] on icon at bounding box center [27, 316] width 22 height 22
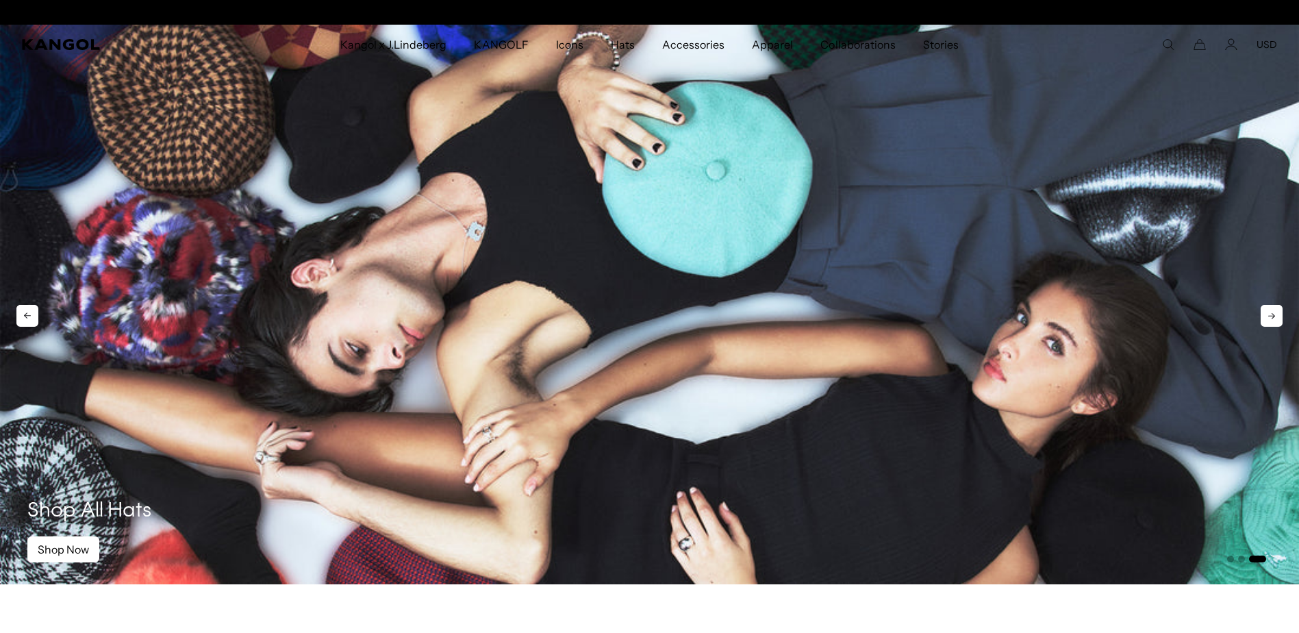
scroll to position [0, 282]
click at [36, 309] on icon at bounding box center [27, 316] width 22 height 22
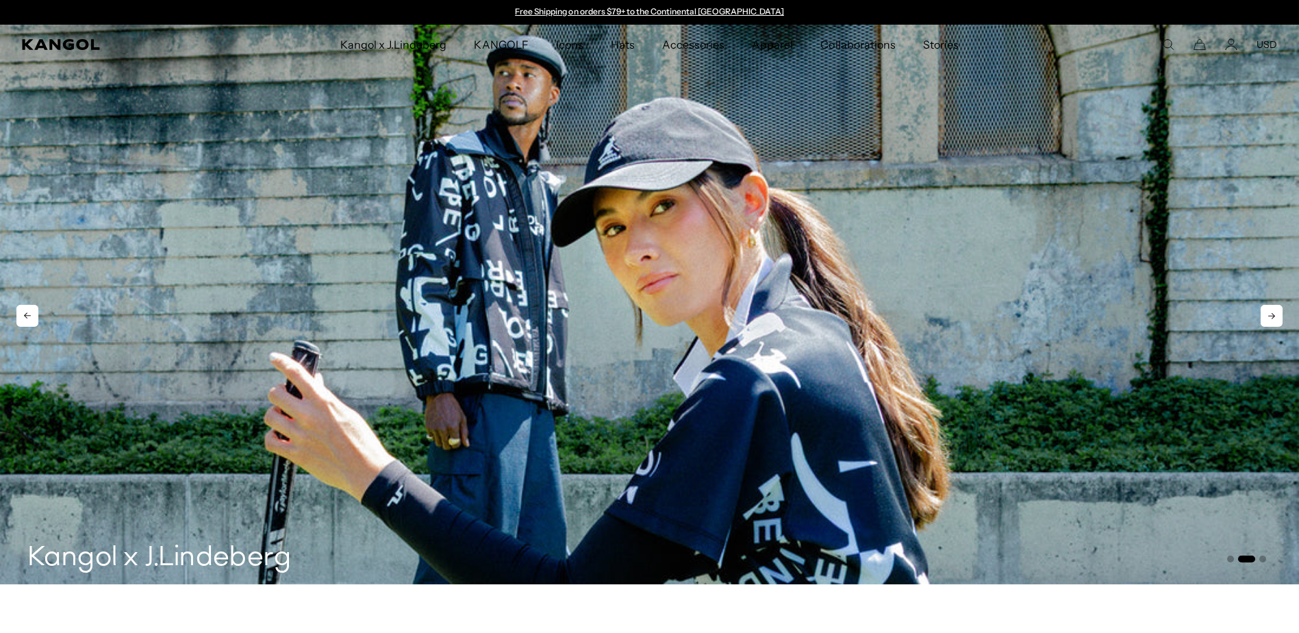
click at [36, 309] on icon at bounding box center [27, 316] width 22 height 22
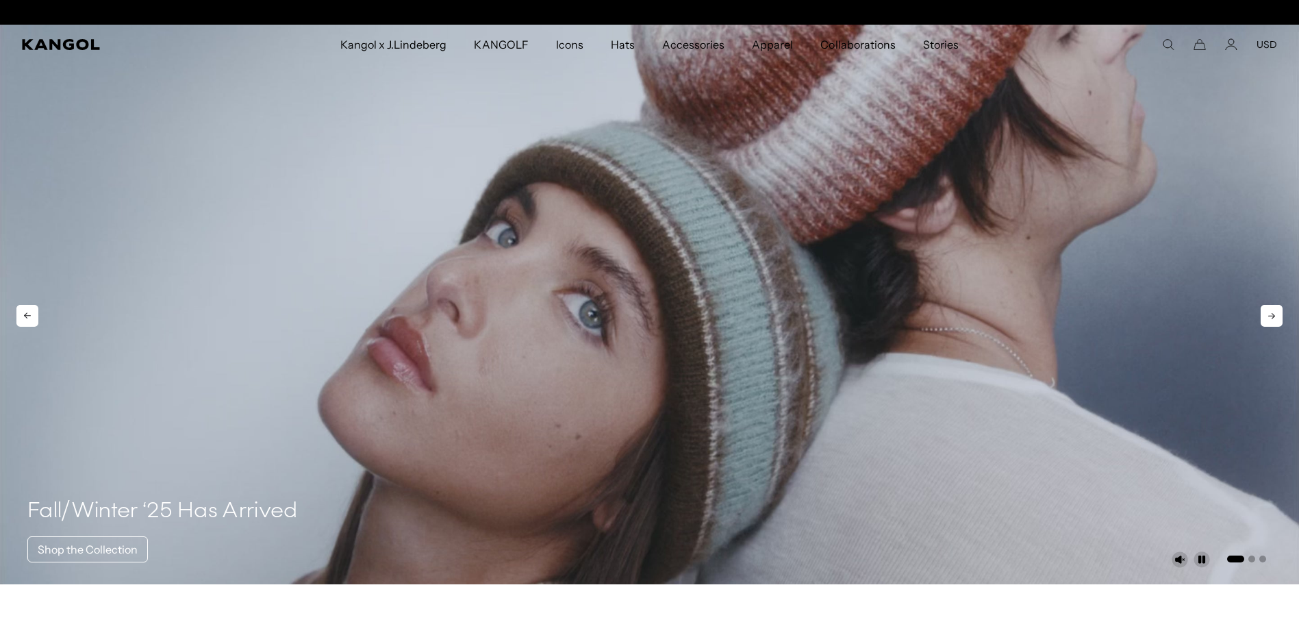
scroll to position [0, 282]
click at [36, 309] on icon at bounding box center [27, 316] width 22 height 22
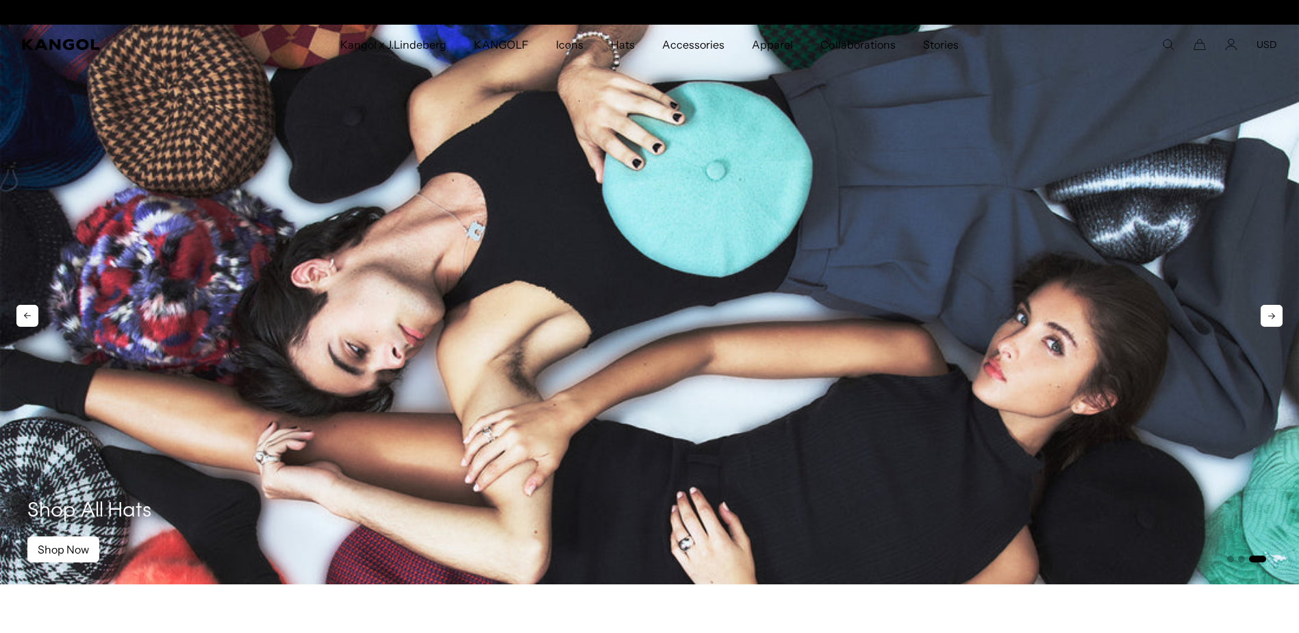
scroll to position [0, 0]
click at [36, 309] on icon at bounding box center [27, 316] width 22 height 22
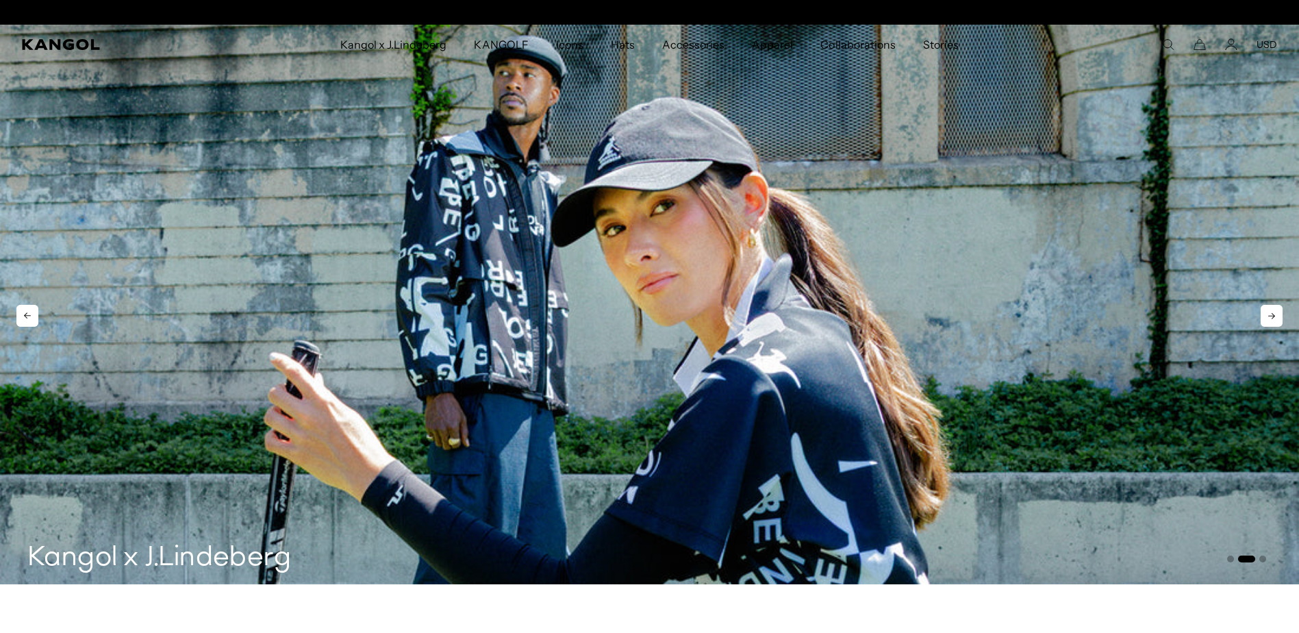
scroll to position [0, 282]
click at [36, 309] on icon at bounding box center [27, 316] width 22 height 22
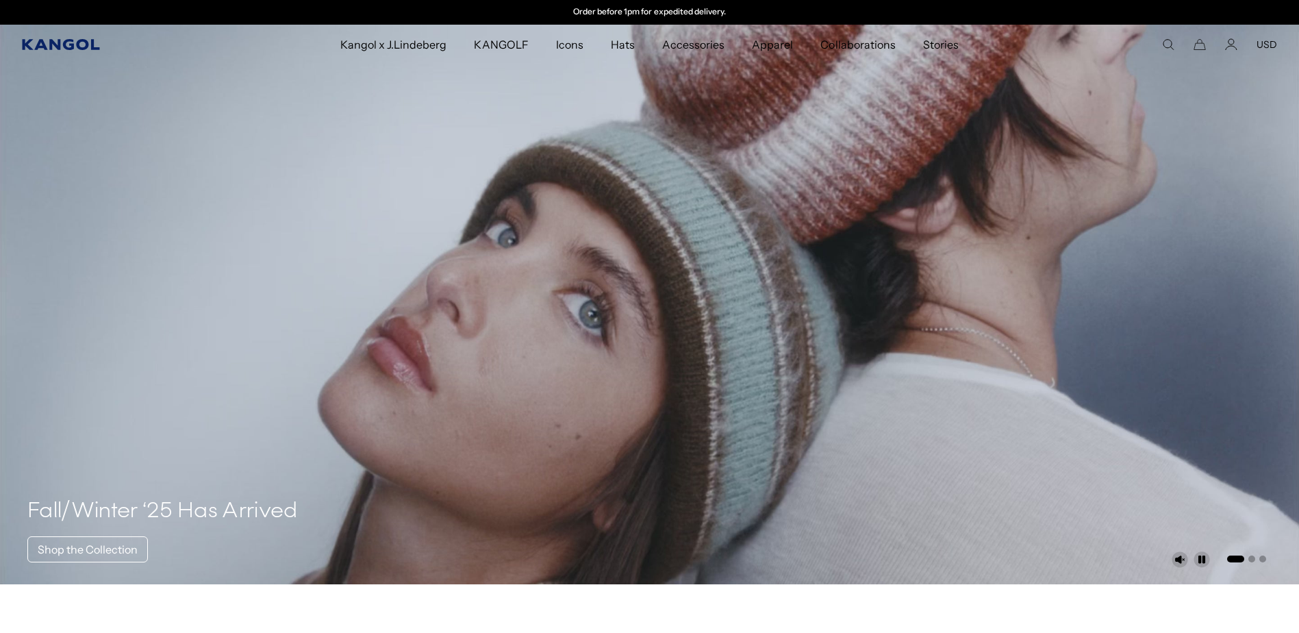
click at [78, 42] on icon "Kangol" at bounding box center [60, 44] width 77 height 11
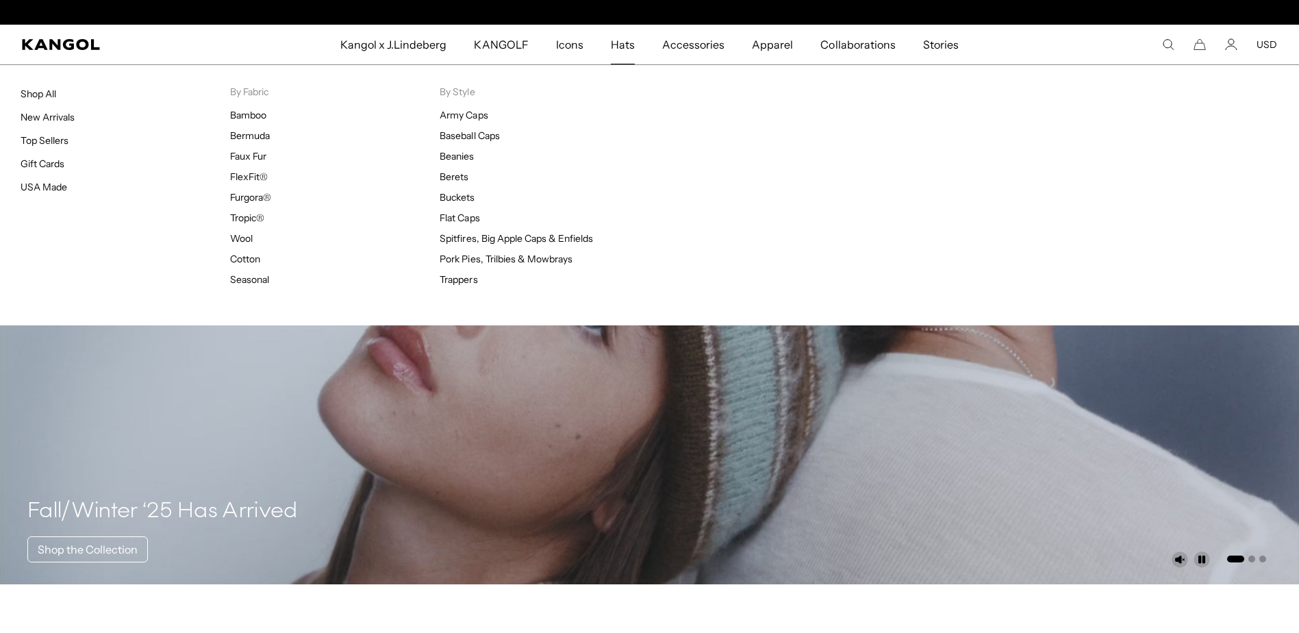
scroll to position [0, 282]
click at [635, 43] on span "Hats" at bounding box center [623, 45] width 24 height 40
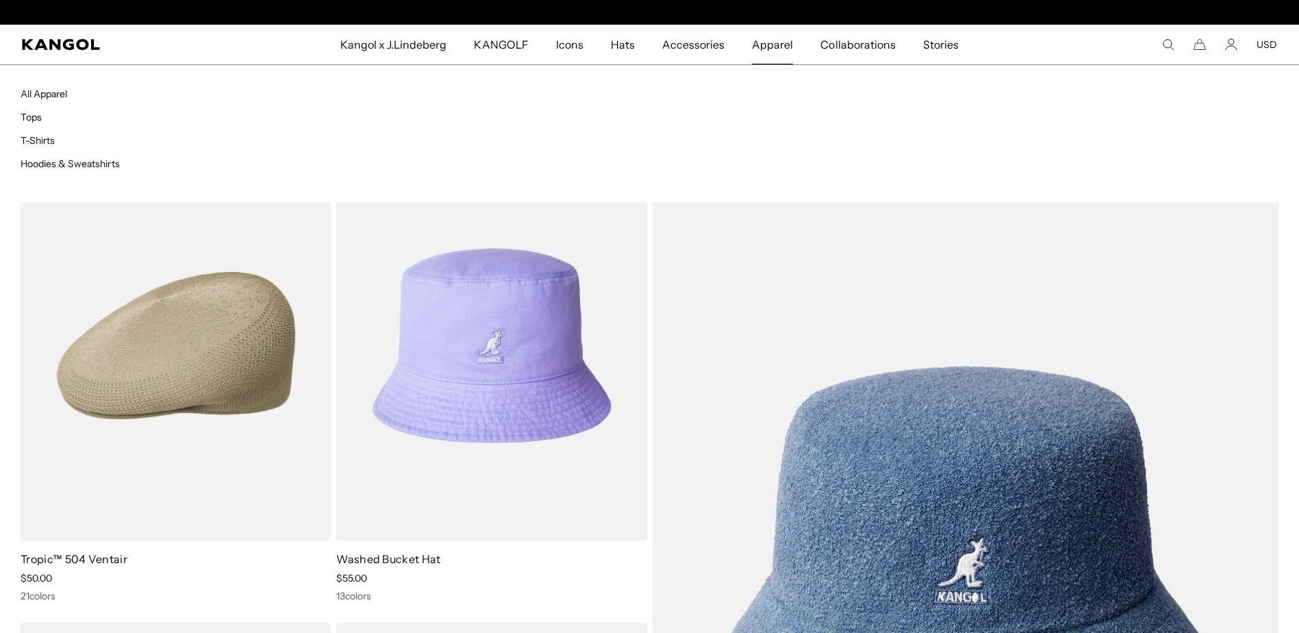
scroll to position [0, 282]
